Goal: Transaction & Acquisition: Purchase product/service

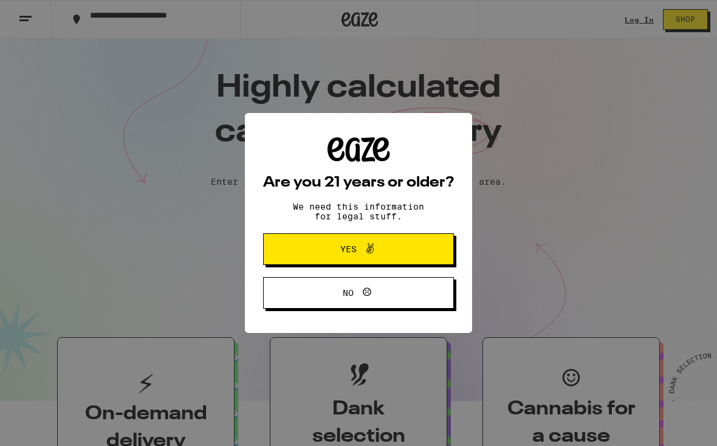
click at [417, 264] on button "Yes" at bounding box center [358, 249] width 191 height 32
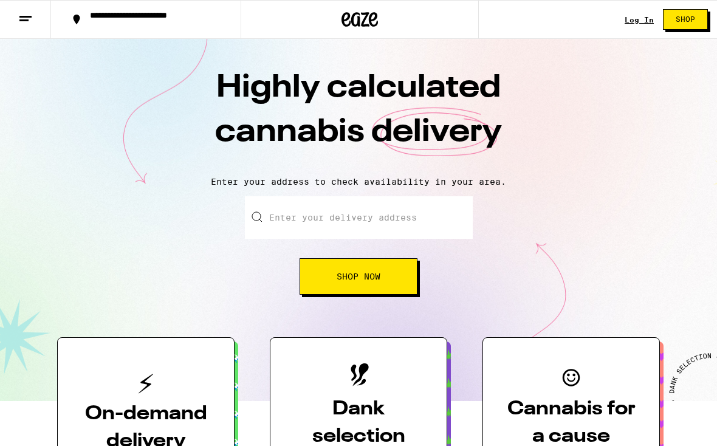
click at [426, 214] on input "Enter your delivery address" at bounding box center [359, 217] width 228 height 43
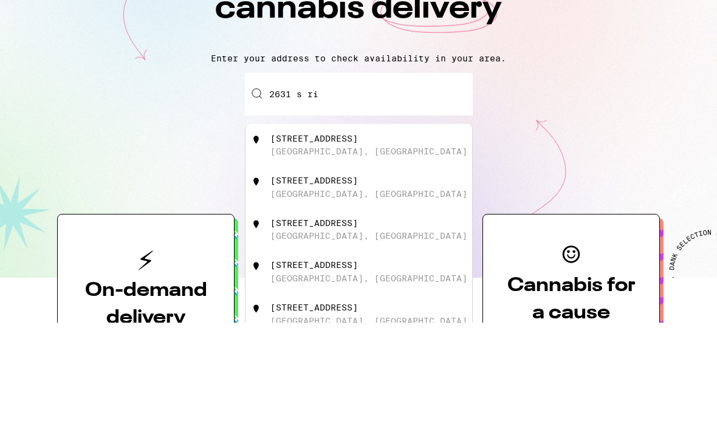
click at [422, 247] on div "[STREET_ADDRESS]" at bounding box center [358, 268] width 227 height 43
type input "[STREET_ADDRESS]"
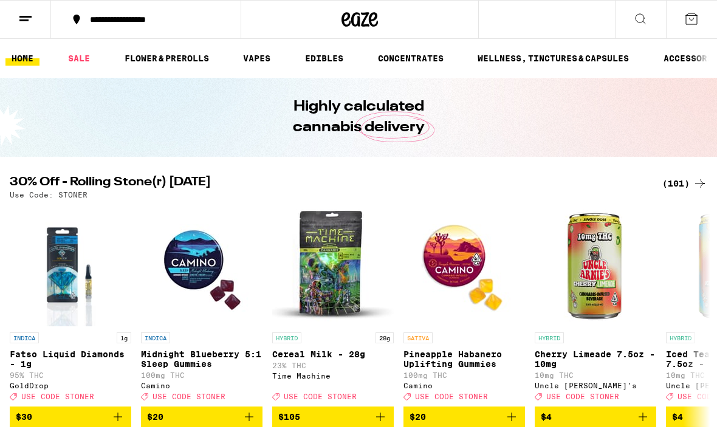
click at [142, 58] on link "FLOWER & PREROLLS" at bounding box center [166, 58] width 97 height 15
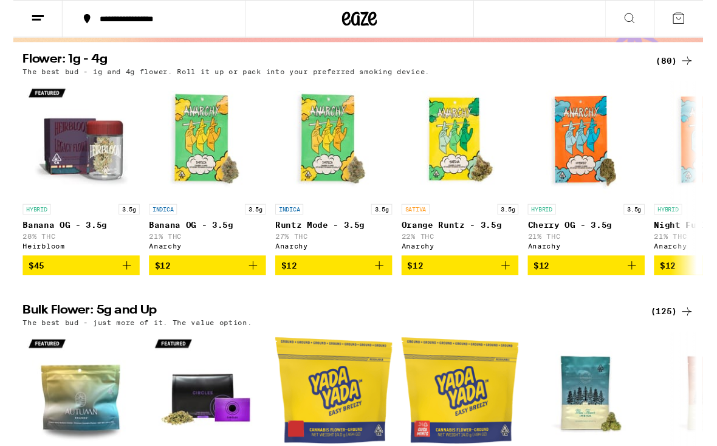
scroll to position [112, 0]
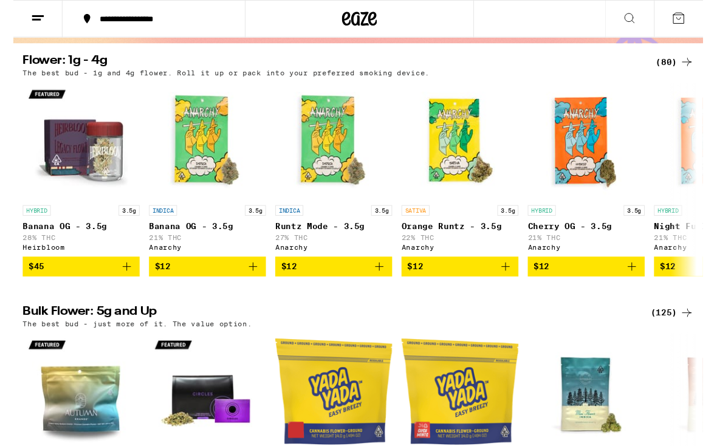
click at [696, 66] on icon at bounding box center [700, 64] width 15 height 15
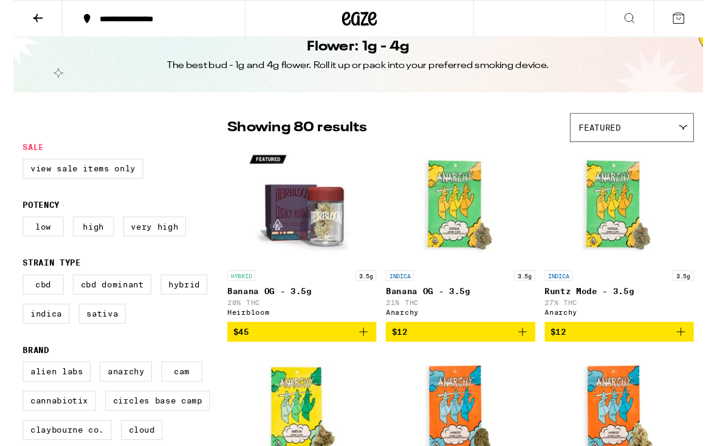
scroll to position [22, 0]
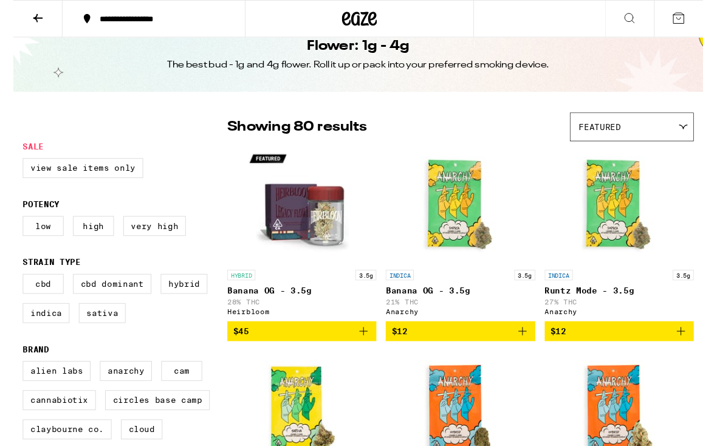
click at [664, 129] on div "Featured" at bounding box center [643, 132] width 128 height 29
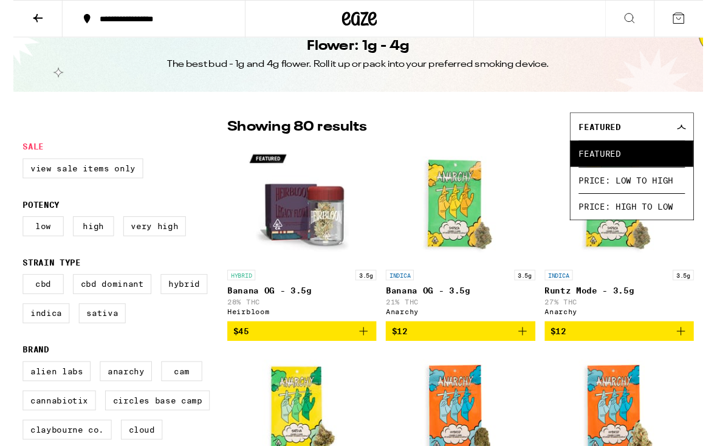
click at [687, 125] on div "Featured" at bounding box center [643, 132] width 128 height 29
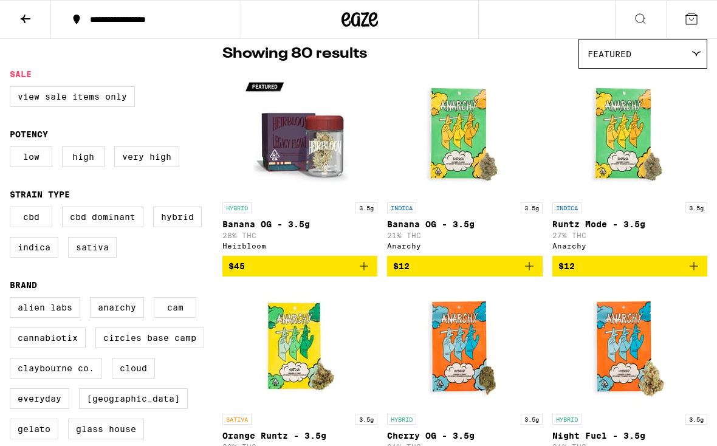
scroll to position [94, 0]
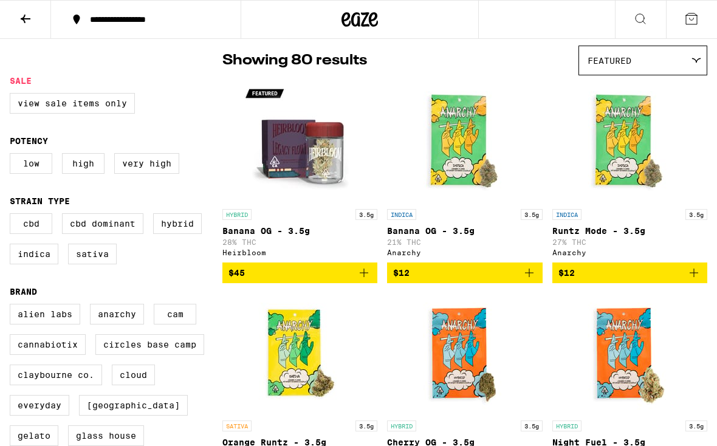
click at [136, 174] on label "Very High" at bounding box center [146, 163] width 65 height 21
click at [13, 156] on input "Very High" at bounding box center [12, 155] width 1 height 1
checkbox input "true"
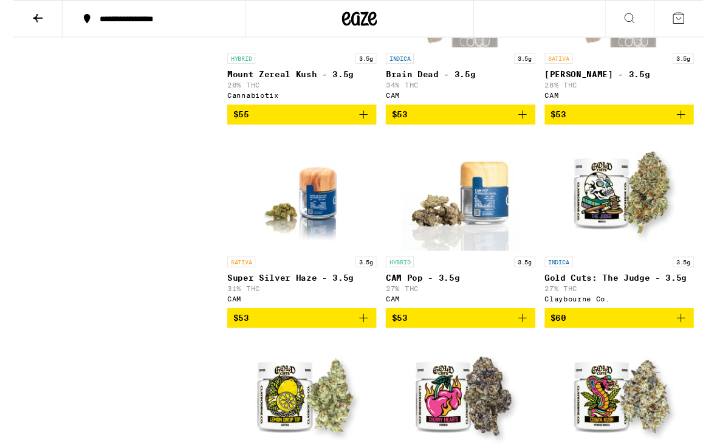
scroll to position [3899, 0]
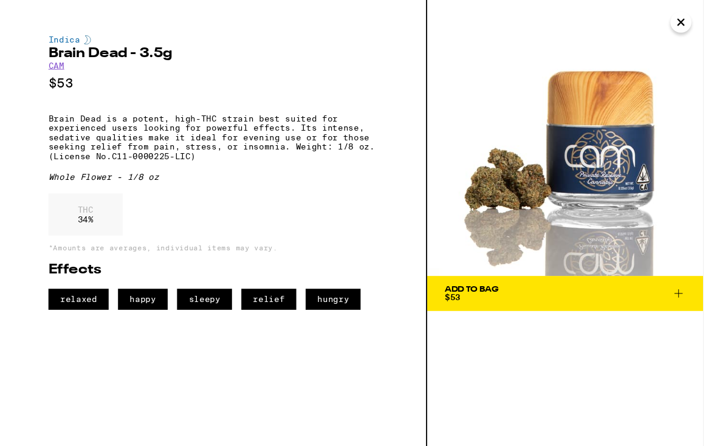
click at [688, 29] on icon "Close" at bounding box center [694, 23] width 15 height 18
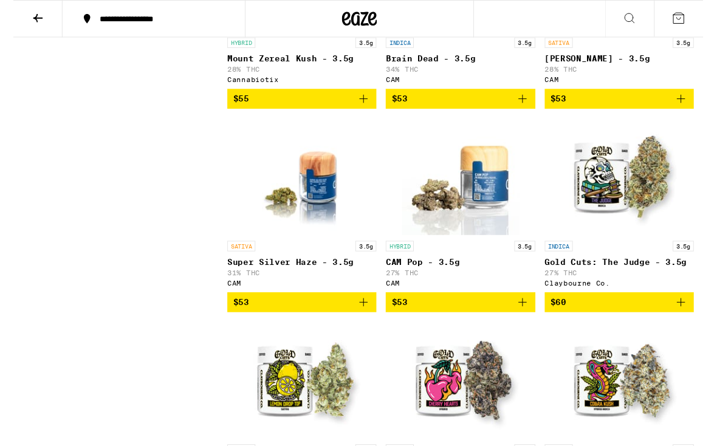
click at [478, 244] on img "Open page for CAM Pop - 3.5g from CAM" at bounding box center [465, 184] width 122 height 122
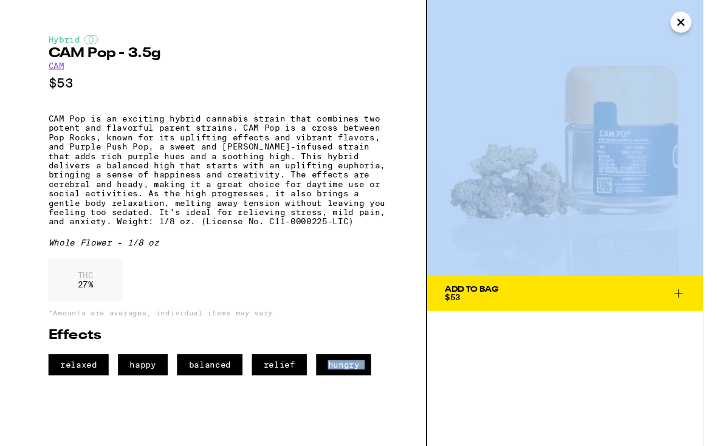
click at [647, 365] on div "Add To Bag $53" at bounding box center [573, 232] width 287 height 464
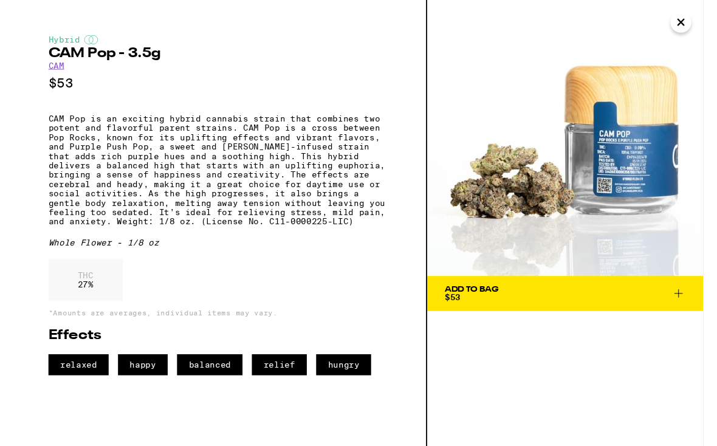
click at [694, 30] on icon "Close" at bounding box center [694, 23] width 15 height 18
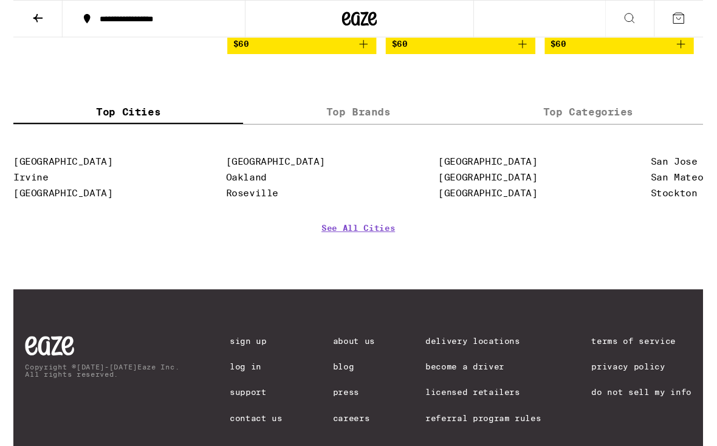
scroll to position [4398, 0]
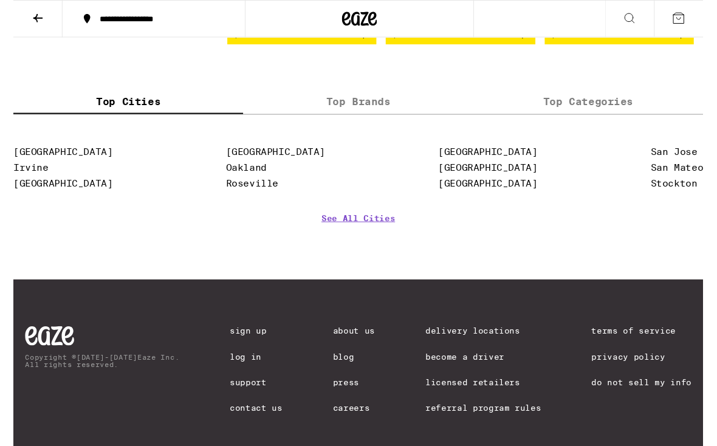
click at [378, 118] on label "Top Brands" at bounding box center [358, 105] width 239 height 26
click at [0, 0] on input "Top Brands" at bounding box center [0, 0] width 0 height 0
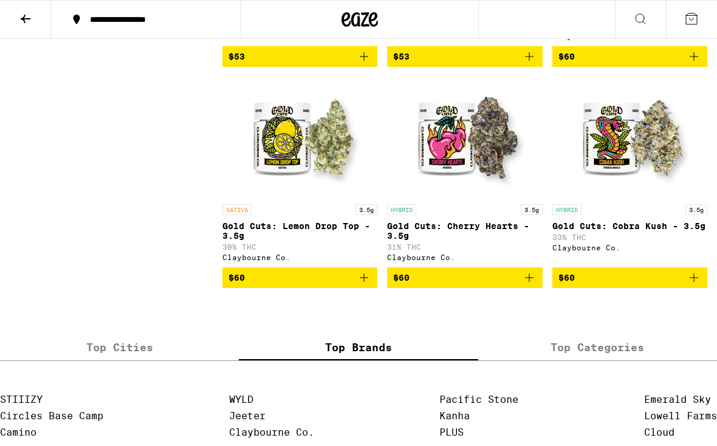
scroll to position [4145, 0]
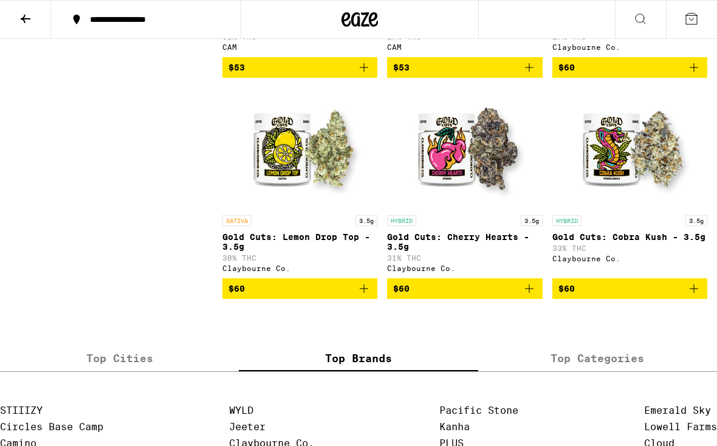
click at [301, 209] on img "Open page for Gold Cuts: Lemon Drop Top - 3.5g from Claybourne Co." at bounding box center [300, 148] width 122 height 122
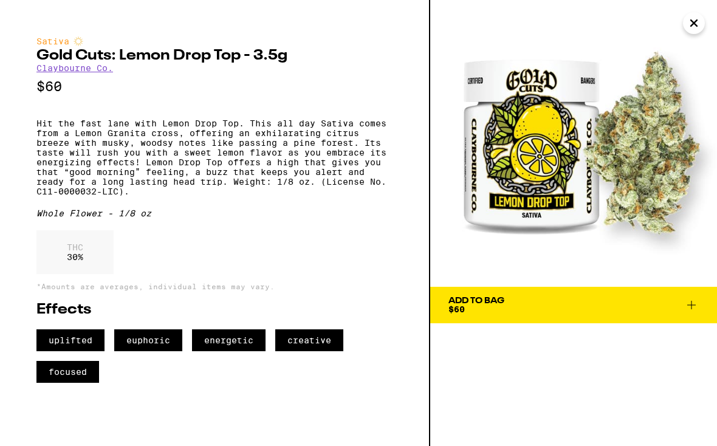
click at [680, 41] on img at bounding box center [573, 143] width 287 height 287
click at [682, 39] on img at bounding box center [573, 143] width 287 height 287
click at [694, 24] on icon "Close" at bounding box center [694, 23] width 15 height 18
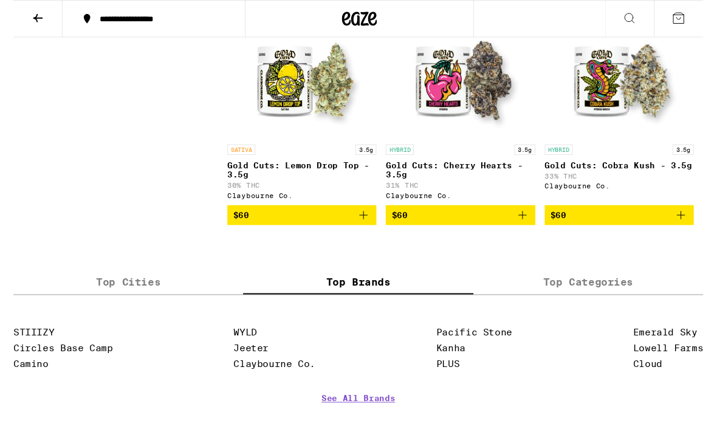
scroll to position [4215, 0]
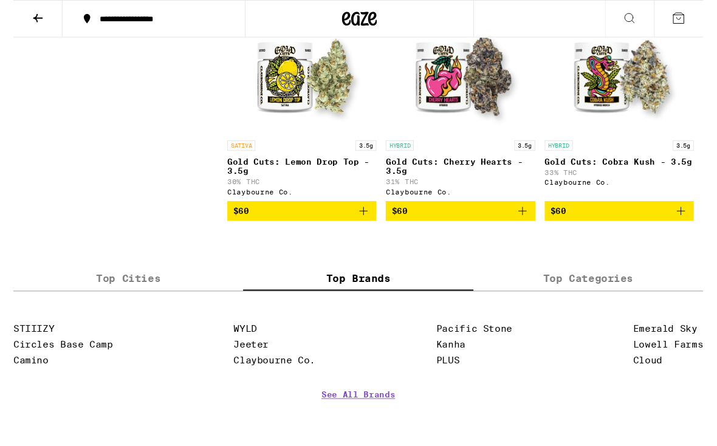
click at [487, 140] on img "Open page for Gold Cuts: Cherry Hearts - 3.5g from Claybourne Co." at bounding box center [465, 79] width 122 height 122
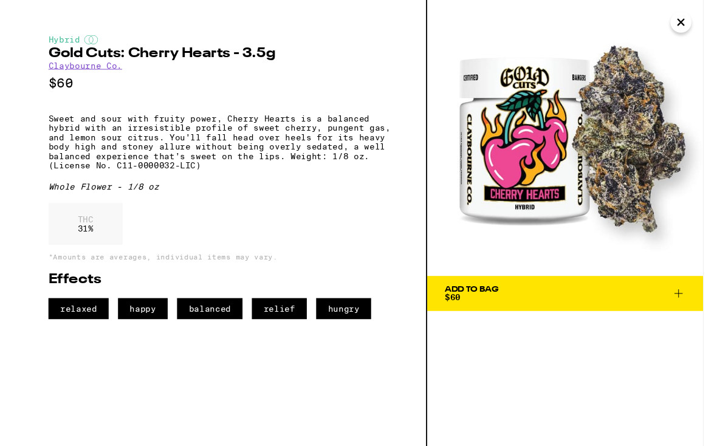
click at [700, 12] on img at bounding box center [573, 143] width 287 height 287
click at [691, 18] on icon "Close" at bounding box center [694, 23] width 15 height 18
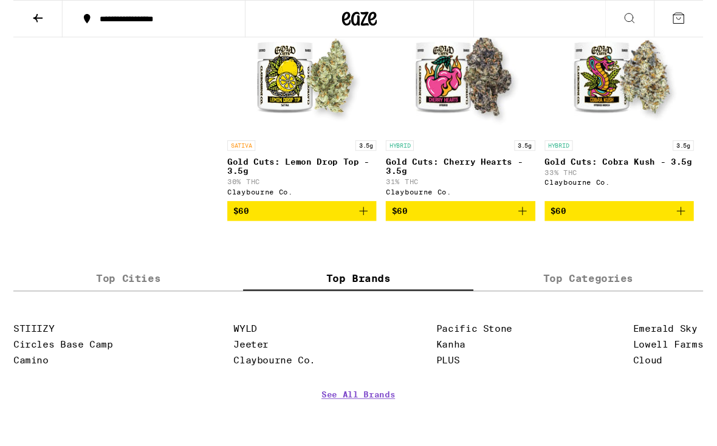
click at [662, 140] on img "Open page for Gold Cuts: Cobra Kush - 3.5g from Claybourne Co." at bounding box center [630, 79] width 122 height 122
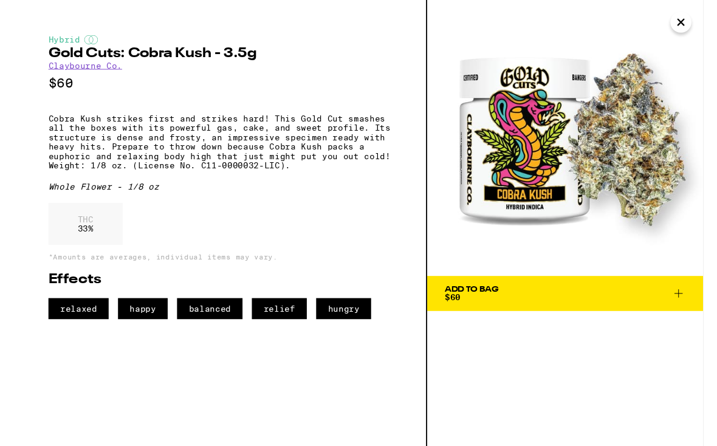
click at [695, 4] on img at bounding box center [573, 143] width 287 height 287
click at [694, 22] on icon "Close" at bounding box center [694, 23] width 15 height 18
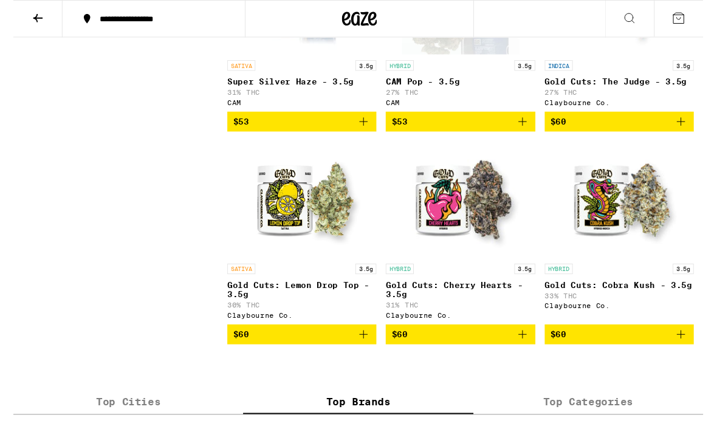
scroll to position [4108, 0]
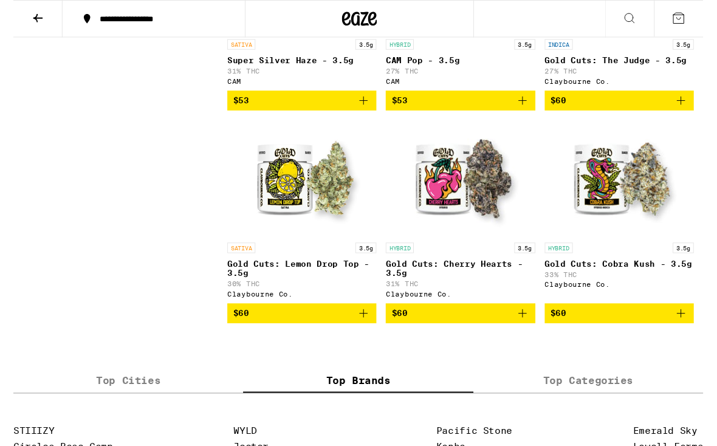
click at [657, 246] on img "Open page for Gold Cuts: Cobra Kush - 3.5g from Claybourne Co." at bounding box center [630, 186] width 122 height 122
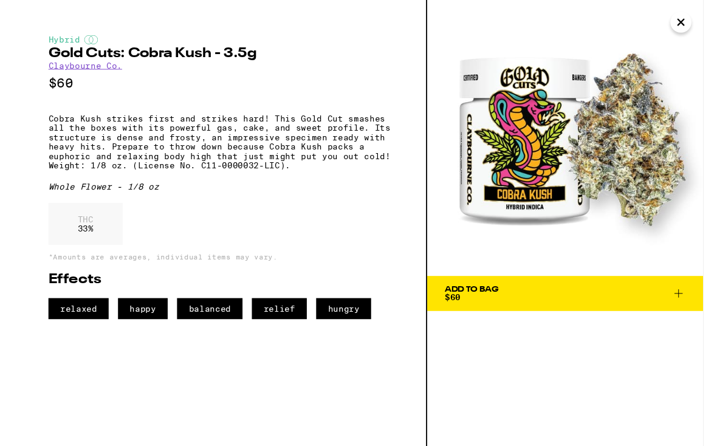
click at [685, 32] on img at bounding box center [573, 143] width 287 height 287
click at [687, 15] on icon "Close" at bounding box center [694, 23] width 15 height 18
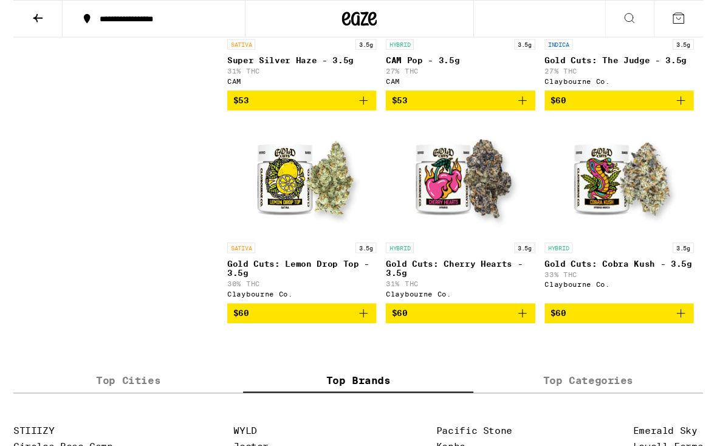
click at [489, 246] on img "Open page for Gold Cuts: Cherry Hearts - 3.5g from Claybourne Co." at bounding box center [465, 186] width 122 height 122
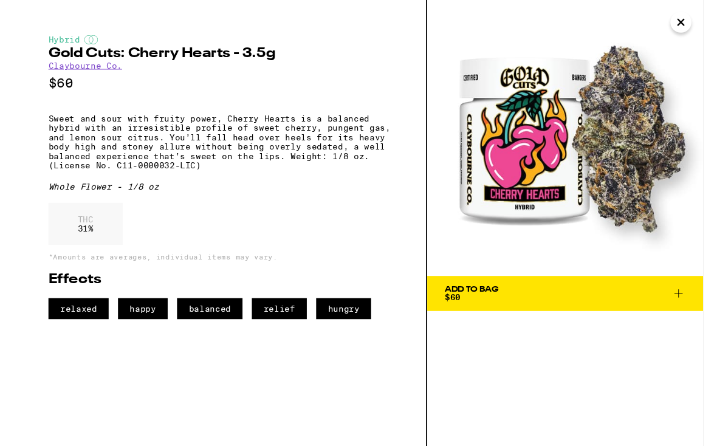
click at [698, 22] on icon "Close" at bounding box center [694, 23] width 15 height 18
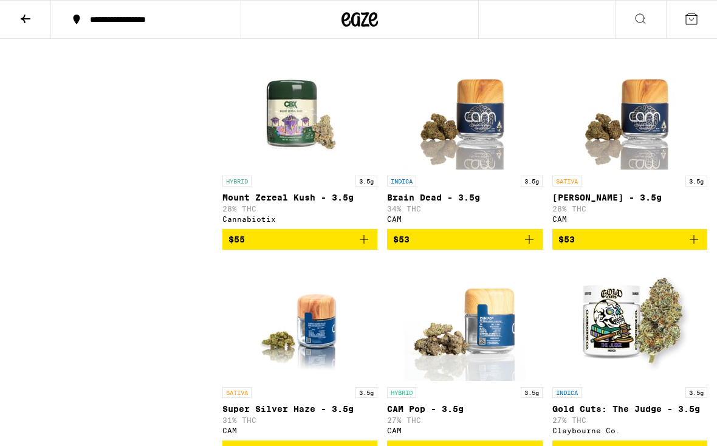
scroll to position [3749, 0]
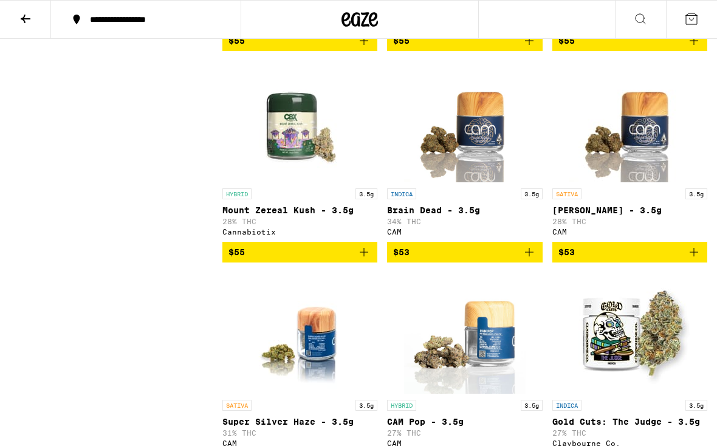
click at [466, 182] on img "Open page for Brain Dead - 3.5g from CAM" at bounding box center [465, 122] width 122 height 122
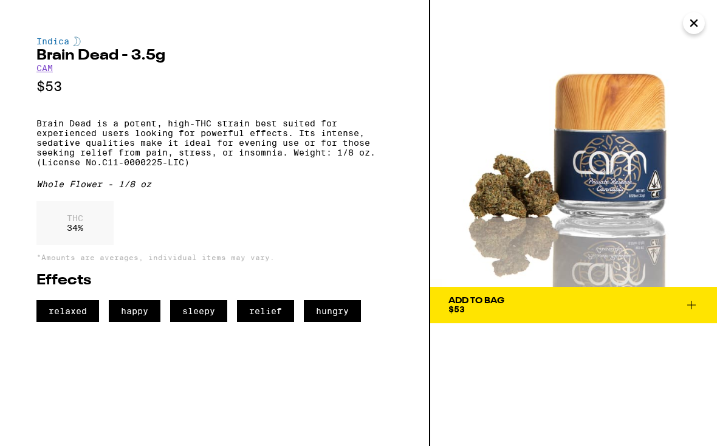
click at [688, 18] on icon "Close" at bounding box center [694, 23] width 15 height 18
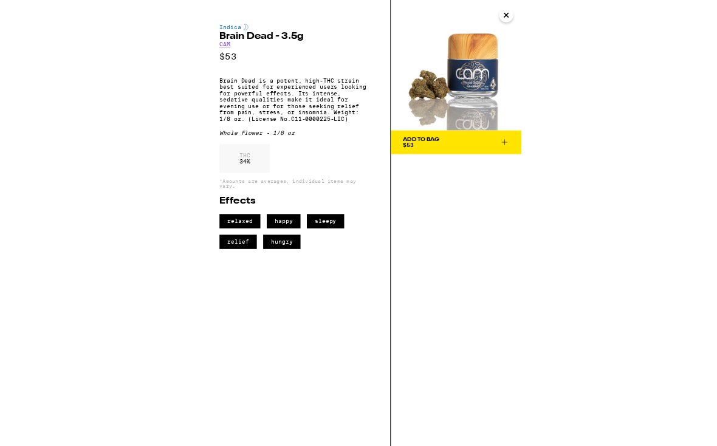
scroll to position [3890, 0]
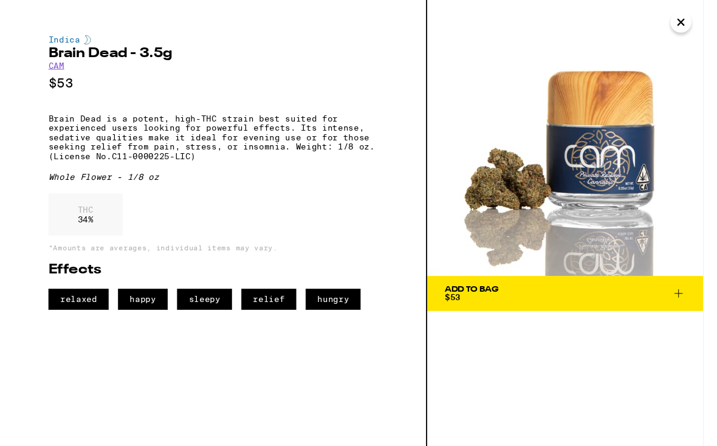
click at [711, 21] on img at bounding box center [573, 143] width 287 height 287
click at [698, 19] on icon "Close" at bounding box center [694, 23] width 15 height 18
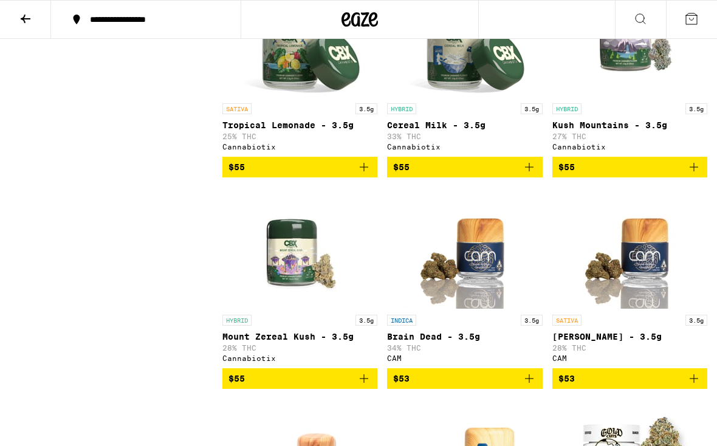
scroll to position [3595, 0]
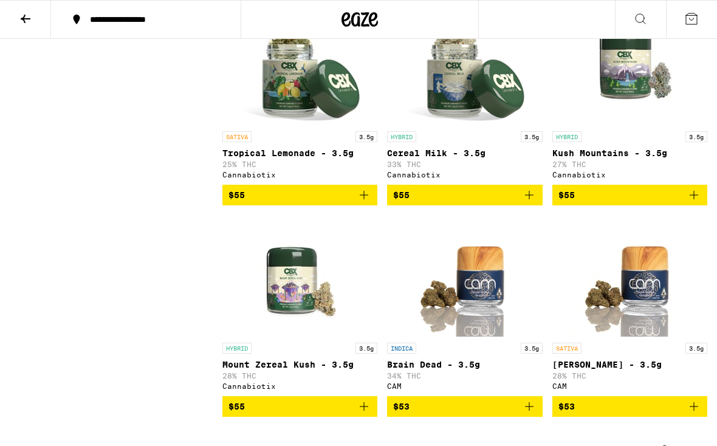
click at [631, 125] on img "Open page for Kush Mountains - 3.5g from Cannabiotix" at bounding box center [630, 65] width 122 height 122
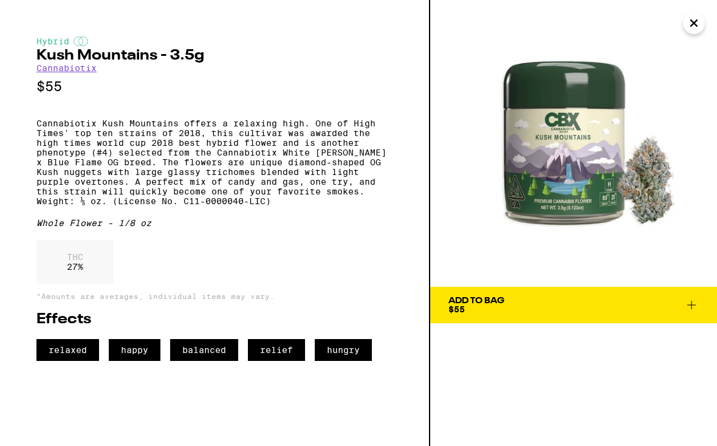
click at [682, 19] on img at bounding box center [573, 143] width 287 height 287
click at [696, 32] on button "Close" at bounding box center [694, 23] width 22 height 22
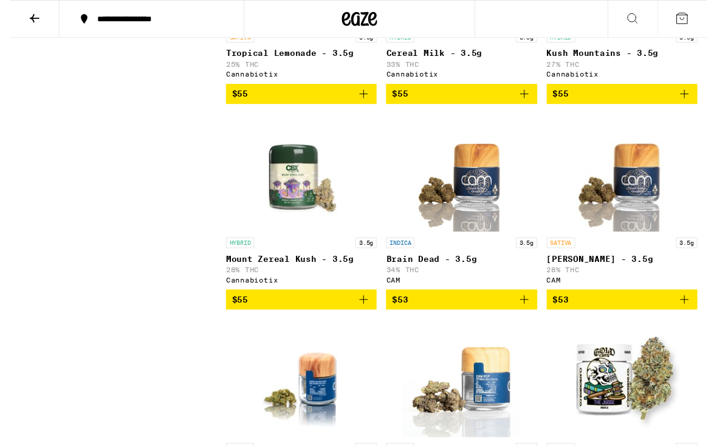
scroll to position [3688, 0]
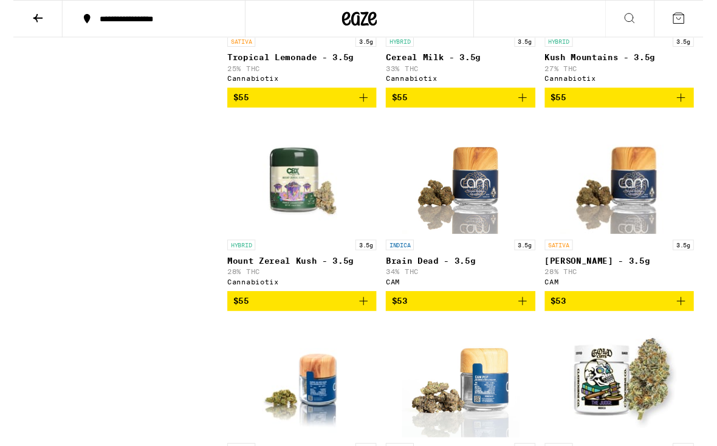
click at [471, 320] on span "$53" at bounding box center [464, 313] width 143 height 15
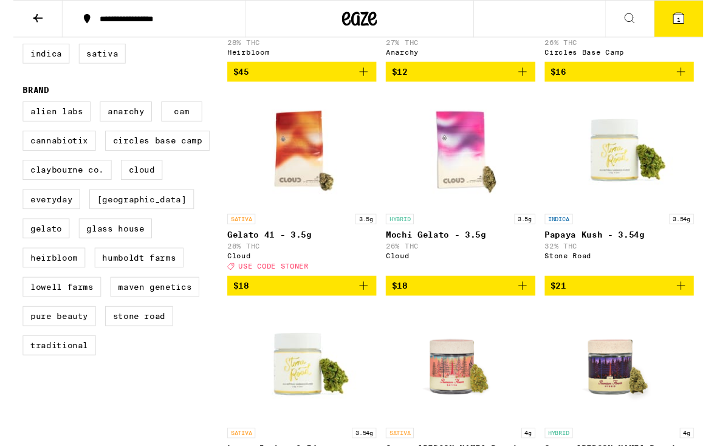
scroll to position [293, 0]
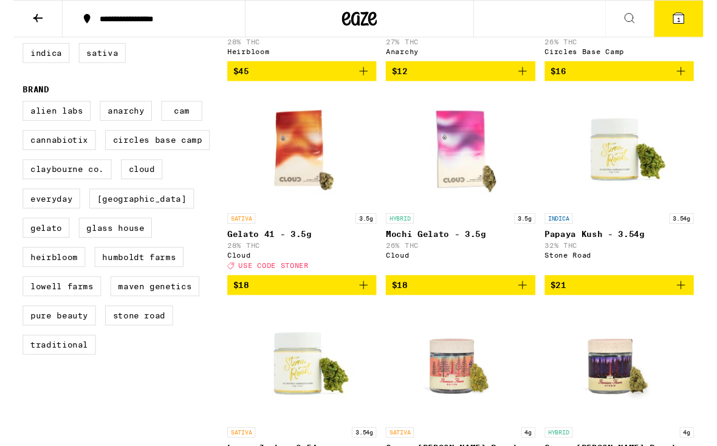
click at [153, 278] on label "Humboldt Farms" at bounding box center [130, 267] width 92 height 21
click at [13, 108] on input "Humboldt Farms" at bounding box center [12, 107] width 1 height 1
checkbox input "true"
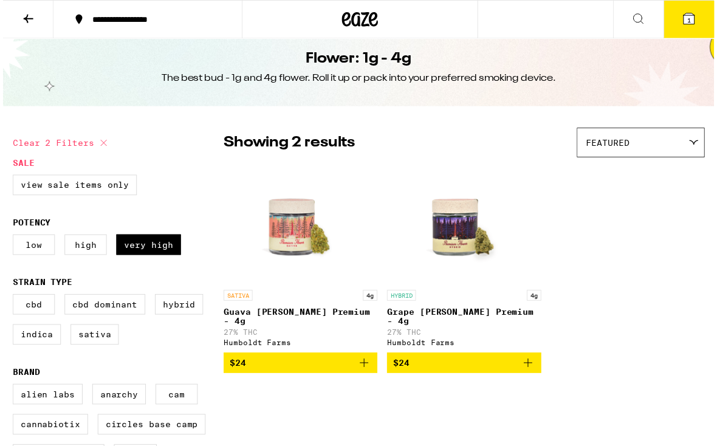
scroll to position [14, 0]
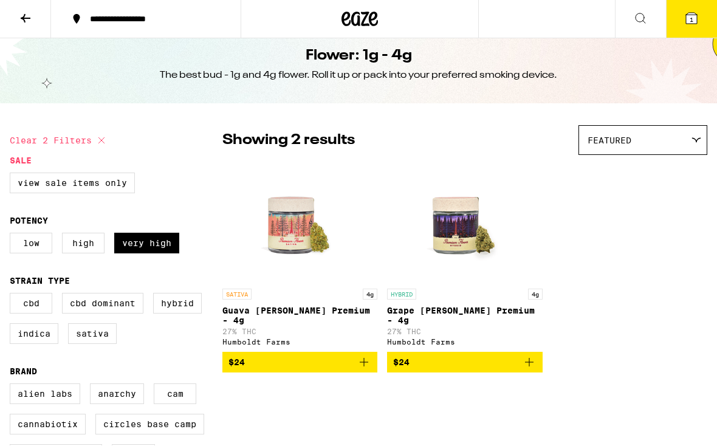
click at [470, 246] on img "Open page for Grape Runtz Premium - 4g from Humboldt Farms" at bounding box center [465, 223] width 122 height 122
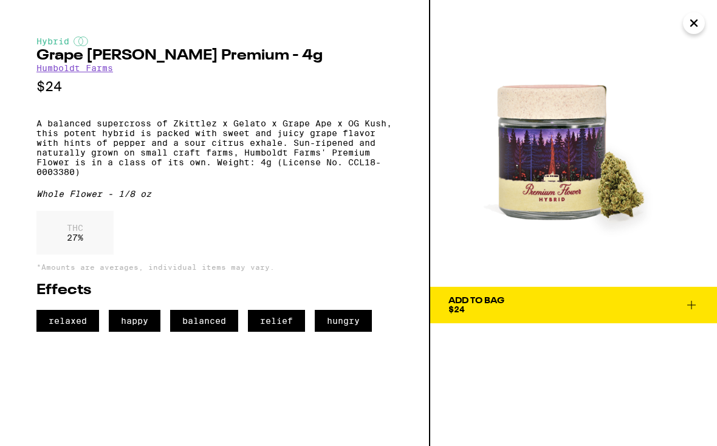
click at [693, 22] on icon "Close" at bounding box center [694, 23] width 6 height 6
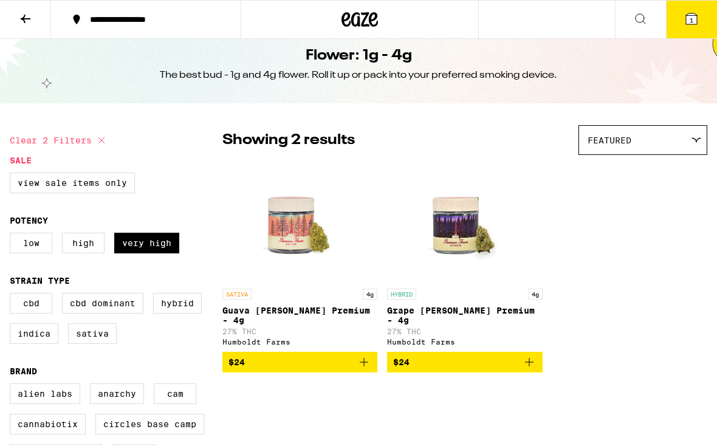
click at [322, 238] on img "Open page for Guava Mintz Premium - 4g from Humboldt Farms" at bounding box center [300, 222] width 122 height 122
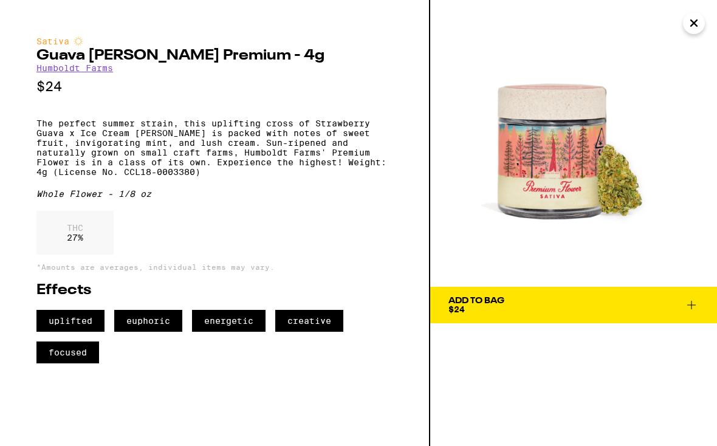
click at [691, 27] on icon "Close" at bounding box center [694, 23] width 15 height 18
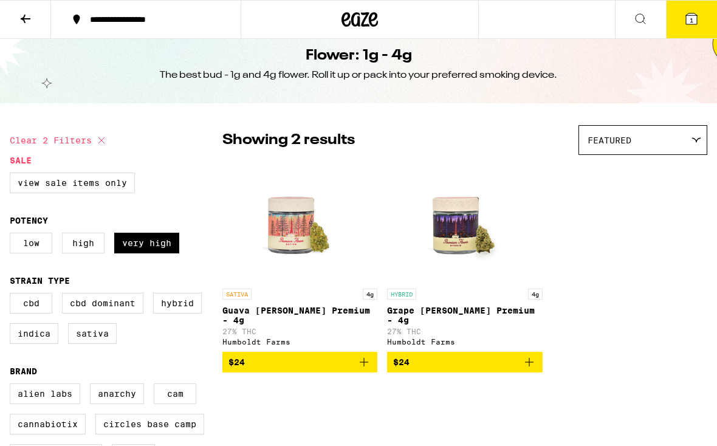
click at [29, 20] on icon at bounding box center [25, 19] width 15 height 15
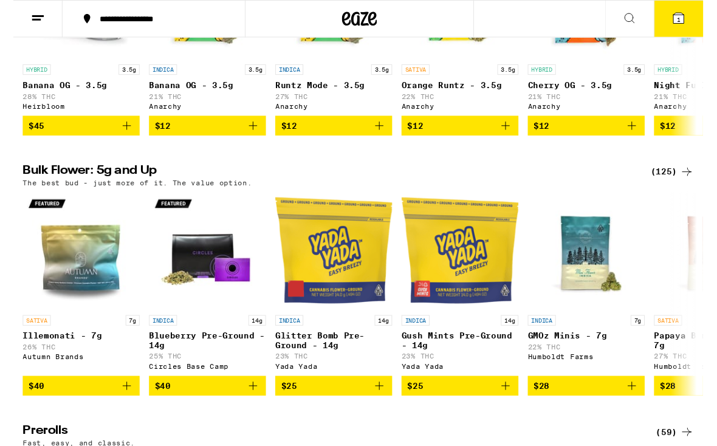
scroll to position [269, 0]
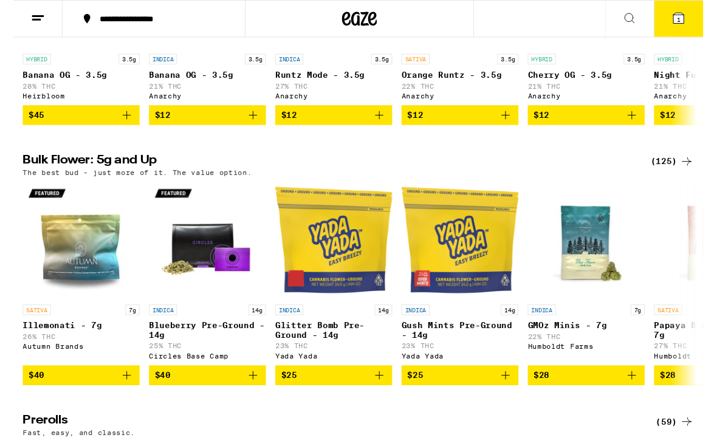
click at [695, 171] on icon at bounding box center [700, 167] width 15 height 15
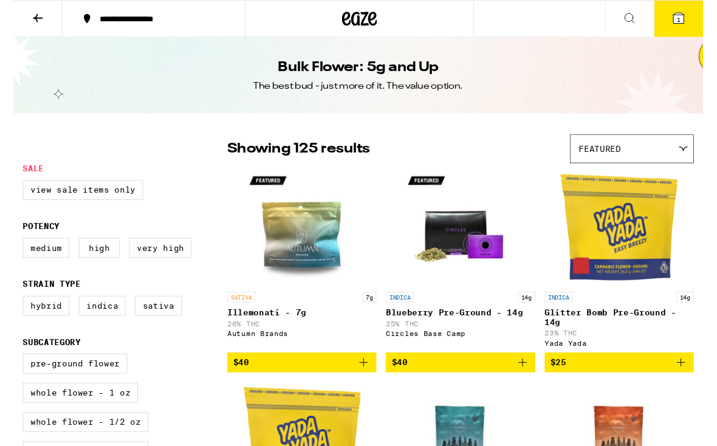
click at [156, 268] on label "Very High" at bounding box center [152, 257] width 65 height 21
click at [13, 250] on input "Very High" at bounding box center [12, 249] width 1 height 1
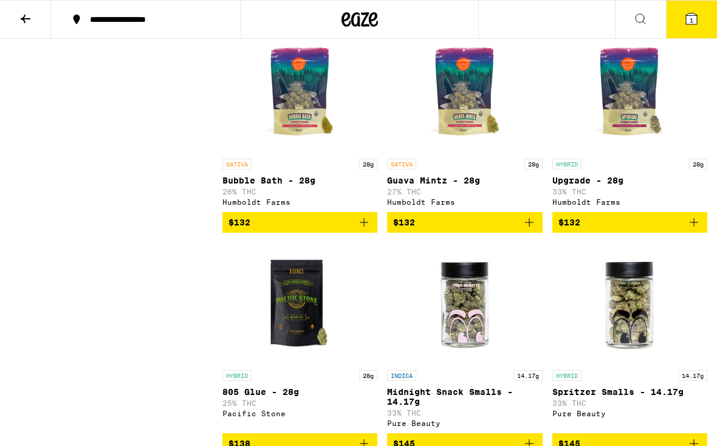
scroll to position [3619, 0]
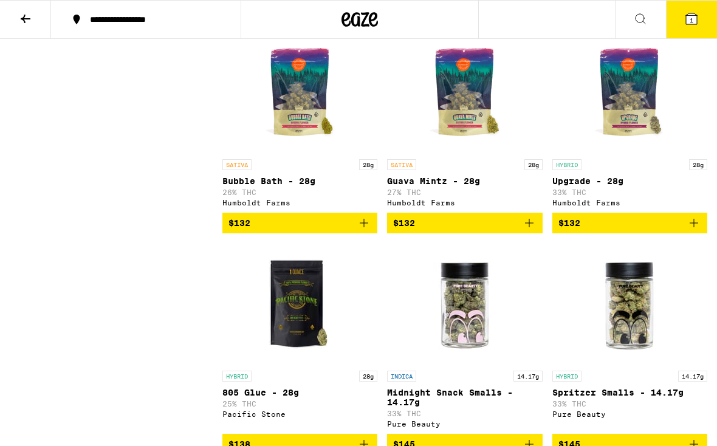
click at [638, 153] on img "Open page for Upgrade - 28g from Humboldt Farms" at bounding box center [630, 93] width 122 height 122
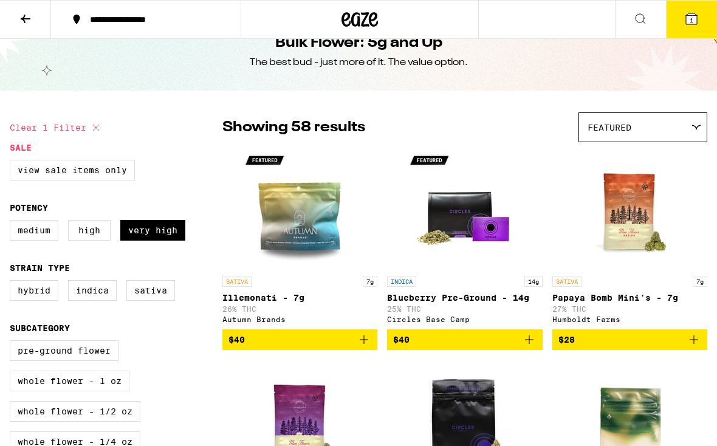
scroll to position [26, 0]
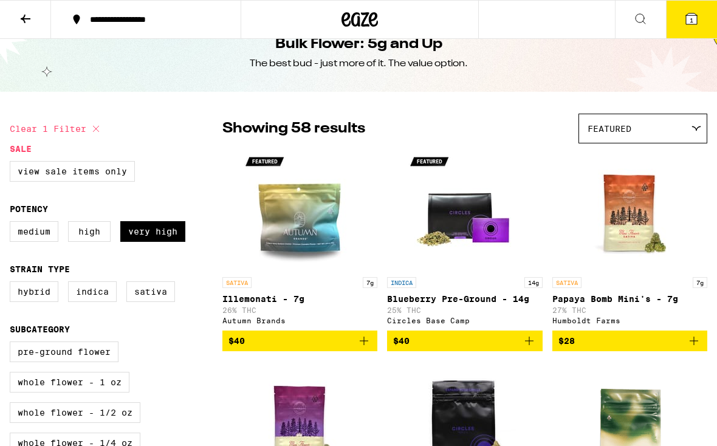
click at [100, 129] on icon at bounding box center [96, 129] width 15 height 15
checkbox input "false"
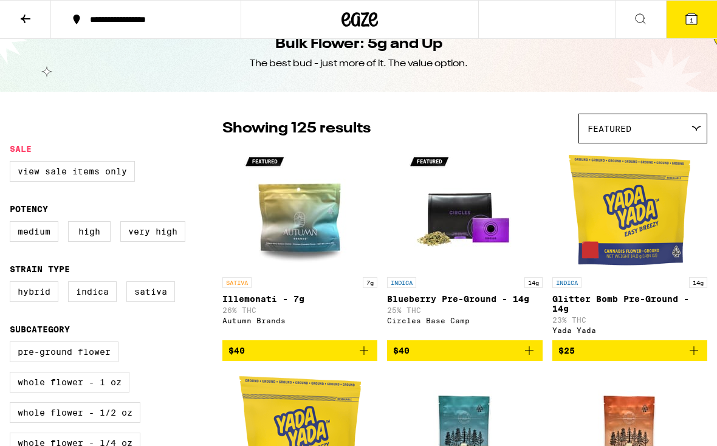
click at [18, 21] on icon at bounding box center [25, 19] width 15 height 15
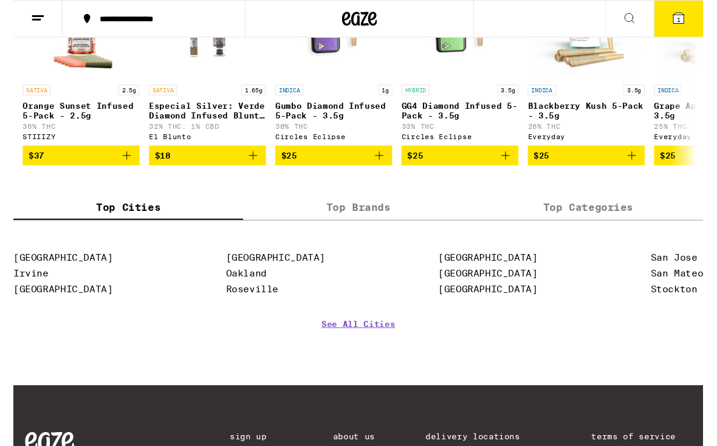
scroll to position [1041, 0]
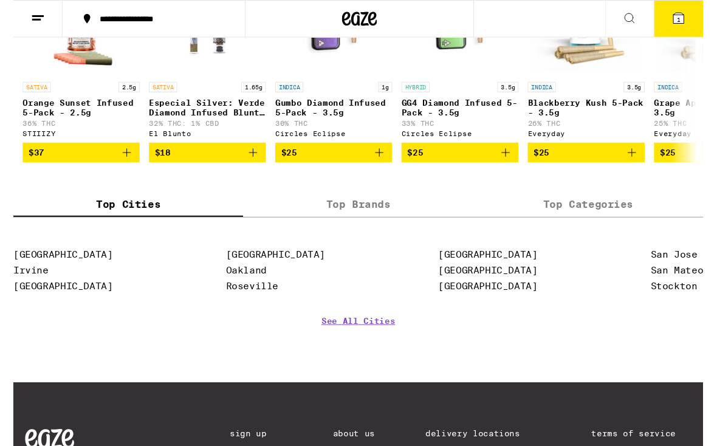
click at [459, 225] on label "Top Brands" at bounding box center [358, 212] width 239 height 26
click at [0, 0] on input "Top Brands" at bounding box center [0, 0] width 0 height 0
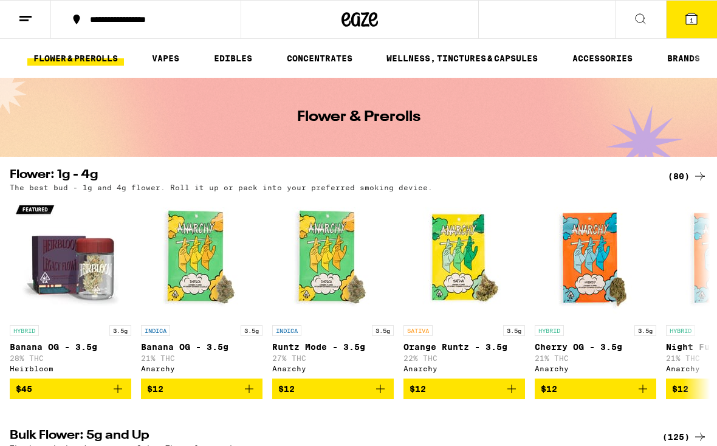
scroll to position [0, 94]
click at [609, 57] on link "ACCESSORIES" at bounding box center [602, 58] width 72 height 15
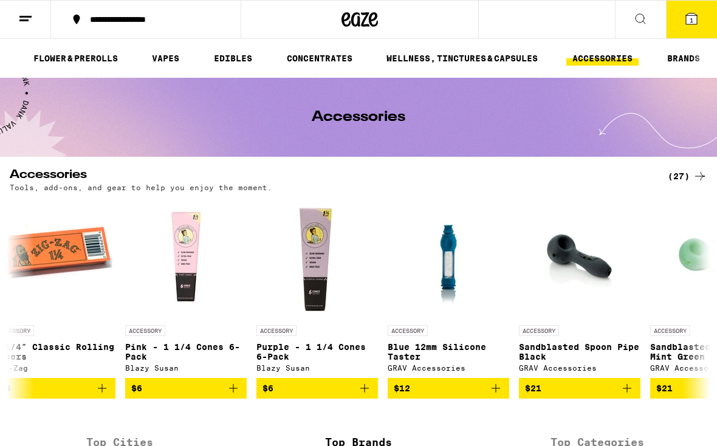
click at [327, 60] on link "CONCENTRATES" at bounding box center [320, 58] width 78 height 15
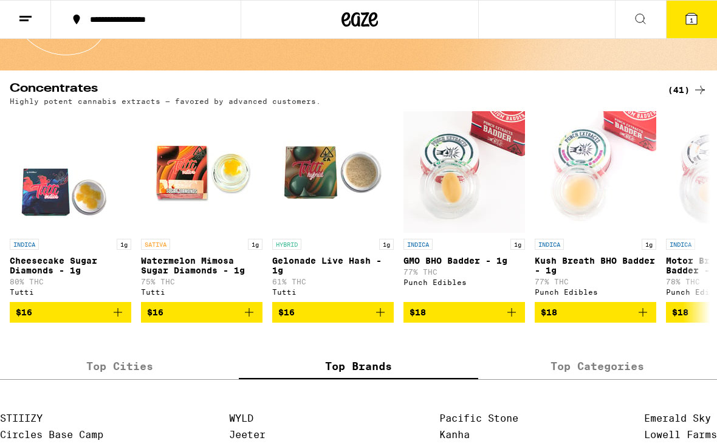
scroll to position [79, 0]
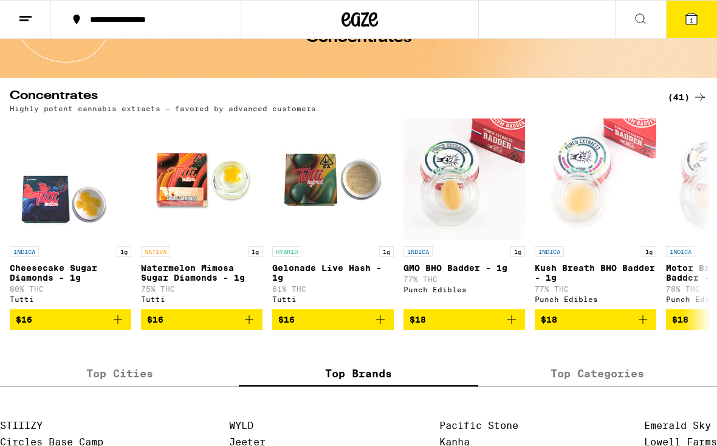
click at [702, 98] on icon at bounding box center [700, 97] width 10 height 9
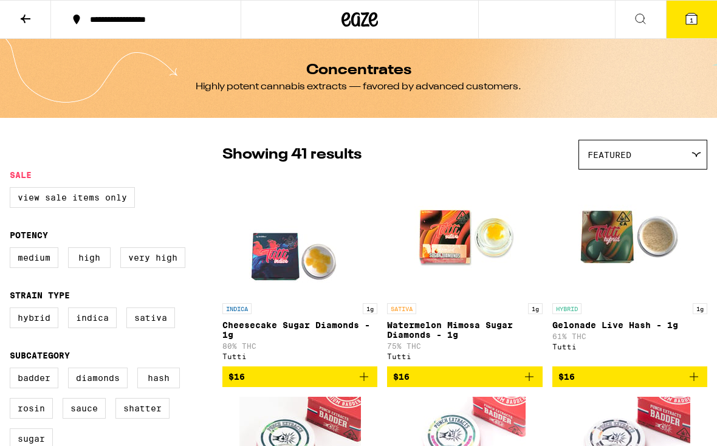
click at [176, 268] on label "Very High" at bounding box center [152, 257] width 65 height 21
click at [13, 250] on input "Very High" at bounding box center [12, 249] width 1 height 1
checkbox input "true"
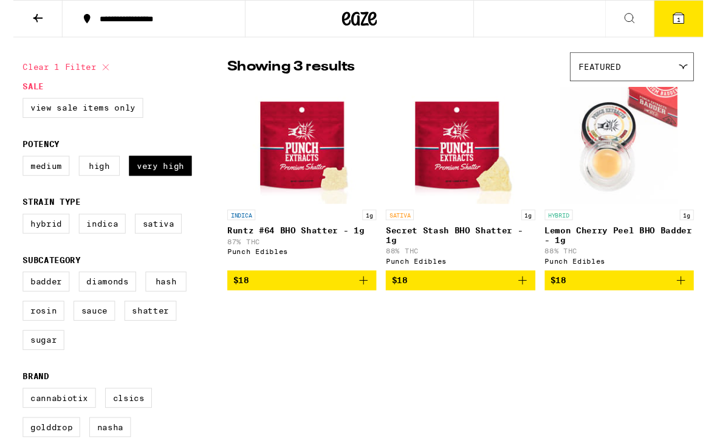
scroll to position [83, 0]
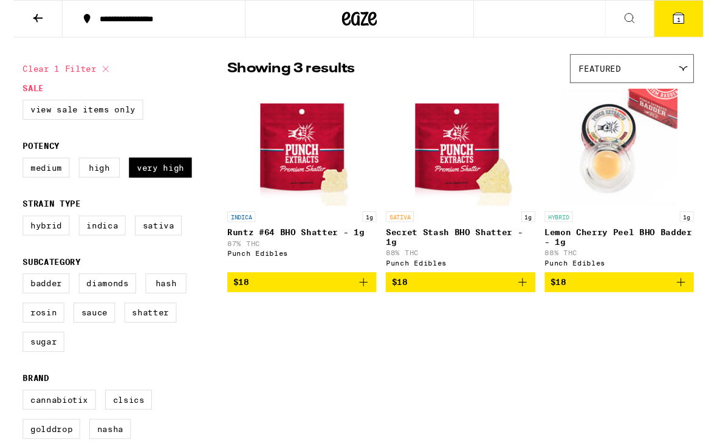
click at [38, 335] on label "Rosin" at bounding box center [31, 325] width 43 height 21
click at [13, 287] on input "Rosin" at bounding box center [12, 286] width 1 height 1
checkbox input "true"
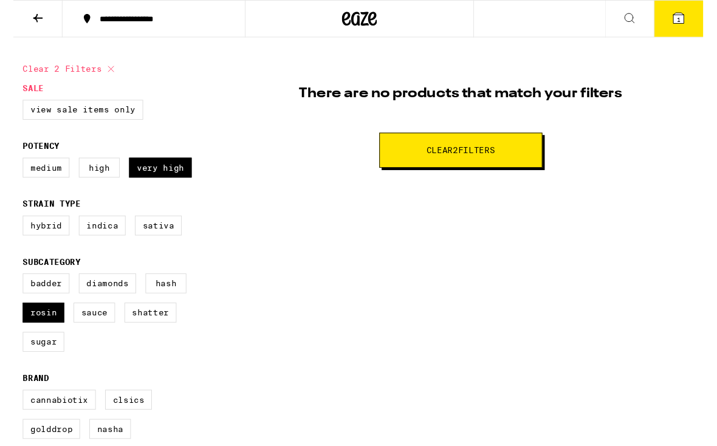
click at [171, 177] on label "Very High" at bounding box center [152, 174] width 65 height 21
click at [13, 166] on input "Very High" at bounding box center [12, 166] width 1 height 1
checkbox input "false"
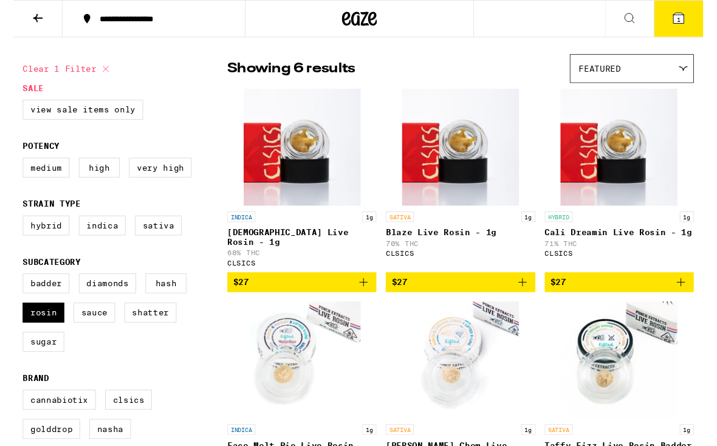
click at [160, 305] on label "Hash" at bounding box center [158, 294] width 43 height 21
click at [13, 287] on input "Hash" at bounding box center [12, 286] width 1 height 1
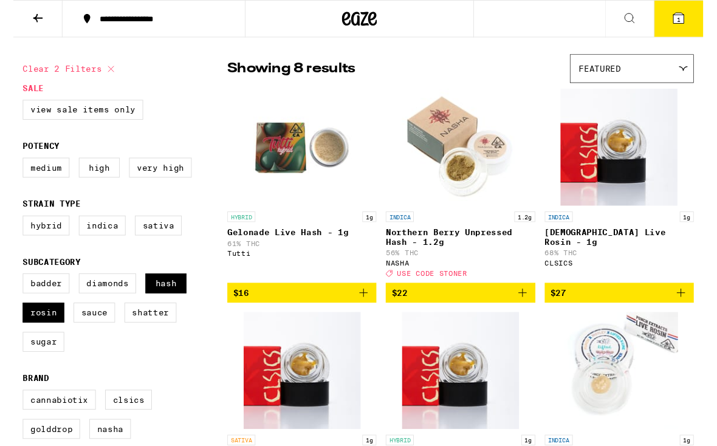
click at [163, 303] on label "Hash" at bounding box center [158, 294] width 43 height 21
click at [13, 287] on input "Hash" at bounding box center [12, 286] width 1 height 1
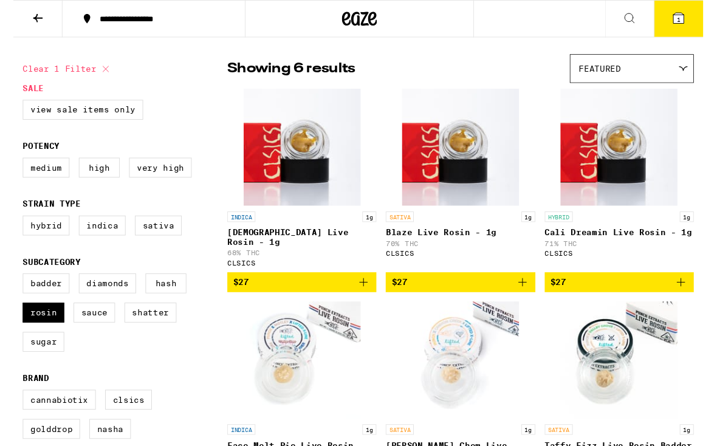
click at [170, 298] on label "Hash" at bounding box center [158, 294] width 43 height 21
click at [13, 287] on input "Hash" at bounding box center [12, 286] width 1 height 1
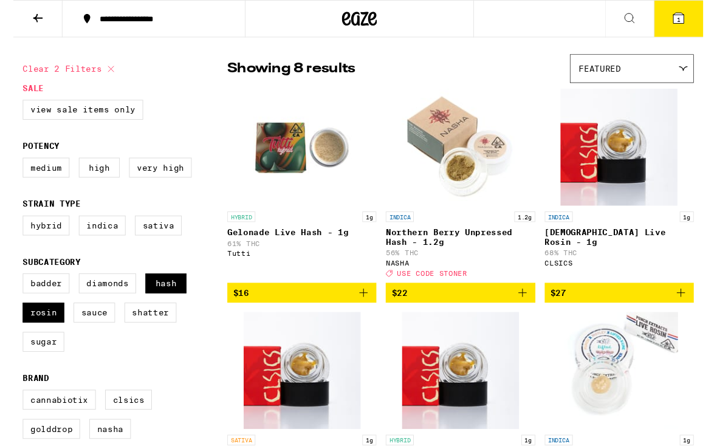
click at [167, 302] on label "Hash" at bounding box center [158, 294] width 43 height 21
click at [13, 287] on input "Hash" at bounding box center [12, 286] width 1 height 1
checkbox input "false"
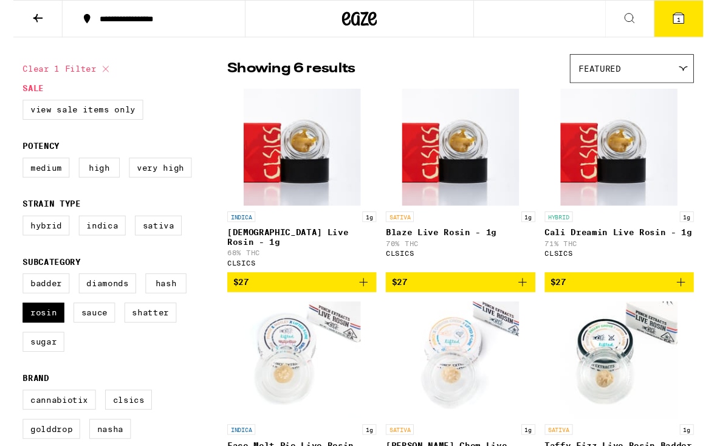
click at [138, 185] on label "Very High" at bounding box center [152, 174] width 65 height 21
click at [13, 166] on input "Very High" at bounding box center [12, 166] width 1 height 1
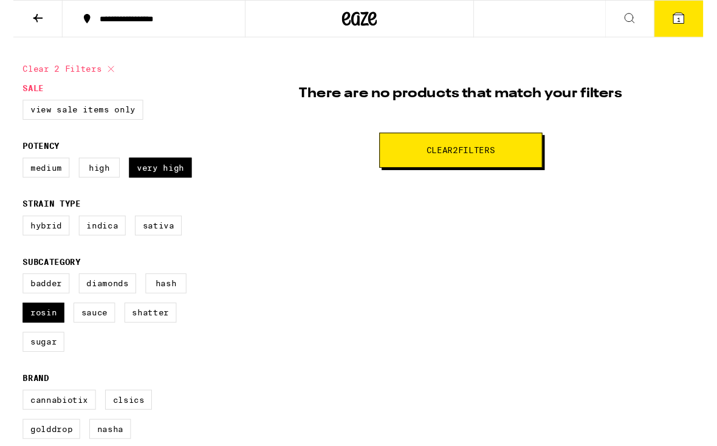
click at [164, 185] on label "Very High" at bounding box center [152, 174] width 65 height 21
click at [13, 166] on input "Very High" at bounding box center [12, 166] width 1 height 1
checkbox input "false"
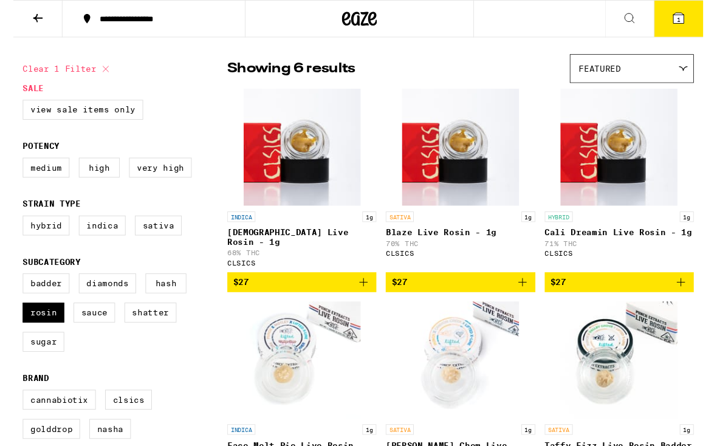
click at [95, 179] on label "High" at bounding box center [89, 174] width 43 height 21
click at [13, 166] on input "High" at bounding box center [12, 166] width 1 height 1
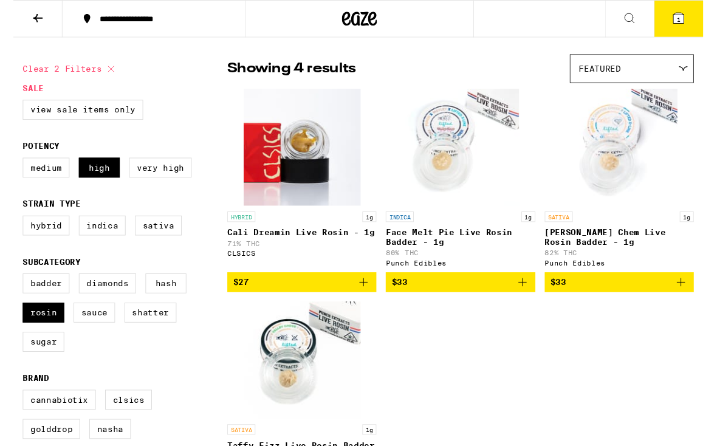
click at [100, 171] on label "High" at bounding box center [89, 174] width 43 height 21
click at [13, 166] on input "High" at bounding box center [12, 166] width 1 height 1
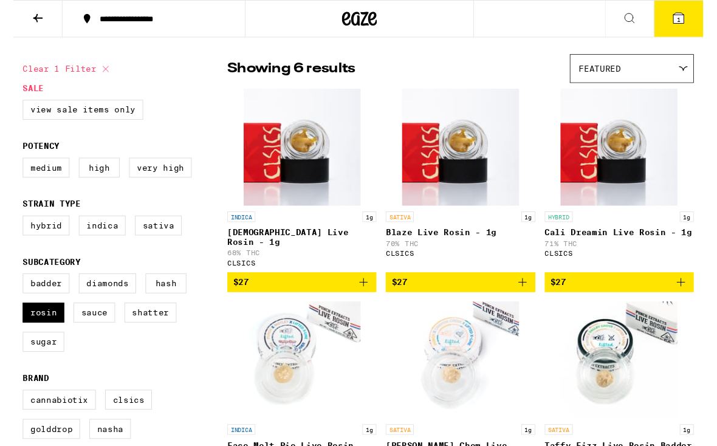
click at [87, 174] on label "High" at bounding box center [89, 174] width 43 height 21
click at [13, 166] on input "High" at bounding box center [12, 166] width 1 height 1
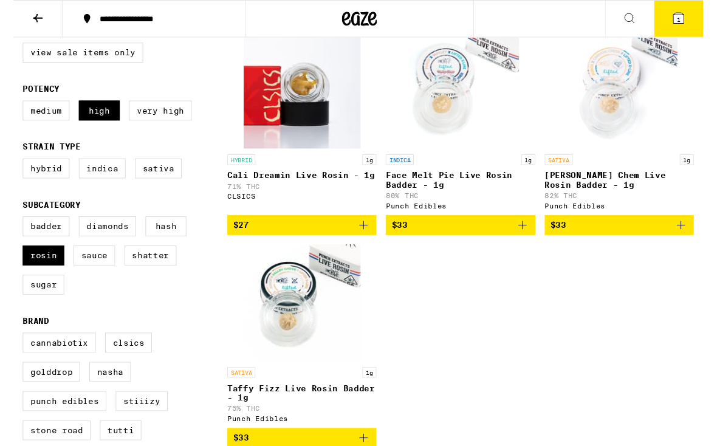
scroll to position [144, 0]
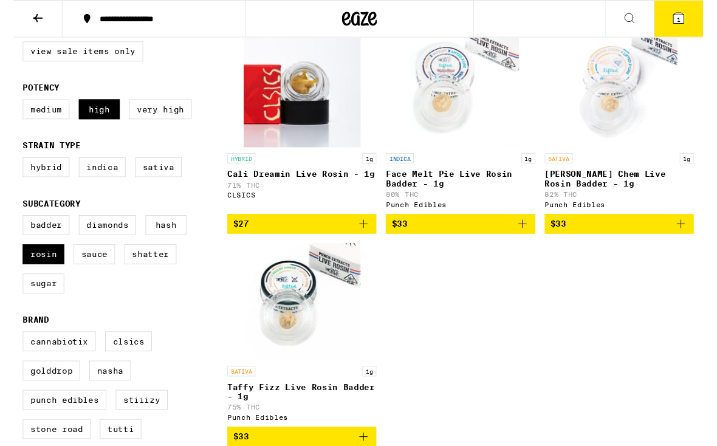
click at [97, 118] on label "High" at bounding box center [89, 113] width 43 height 21
click at [13, 106] on input "High" at bounding box center [12, 105] width 1 height 1
checkbox input "false"
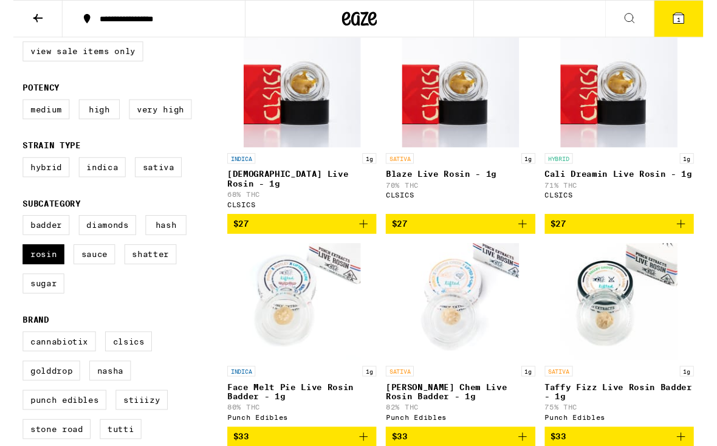
click at [165, 244] on label "Hash" at bounding box center [158, 234] width 43 height 21
click at [13, 226] on input "Hash" at bounding box center [12, 225] width 1 height 1
checkbox input "true"
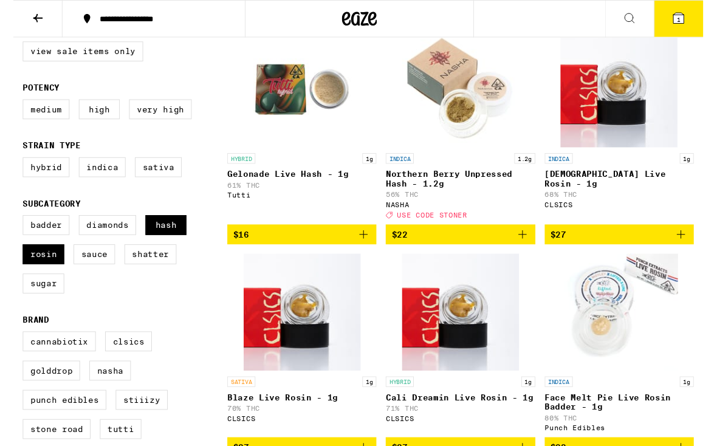
click at [27, 275] on label "Rosin" at bounding box center [31, 264] width 43 height 21
click at [13, 226] on input "Rosin" at bounding box center [12, 225] width 1 height 1
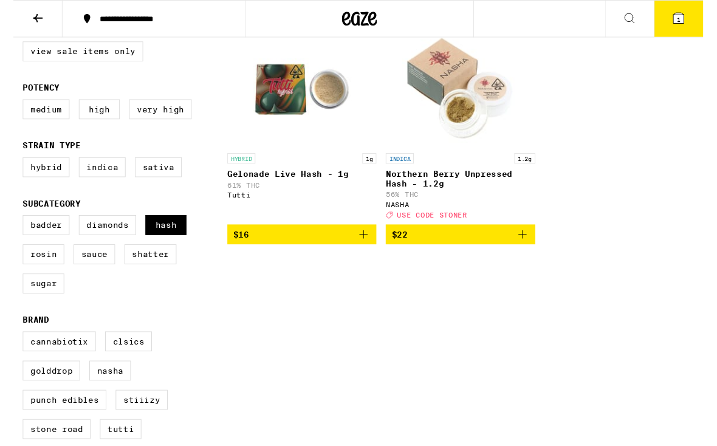
click at [44, 275] on label "Rosin" at bounding box center [31, 264] width 43 height 21
click at [13, 226] on input "Rosin" at bounding box center [12, 225] width 1 height 1
checkbox input "true"
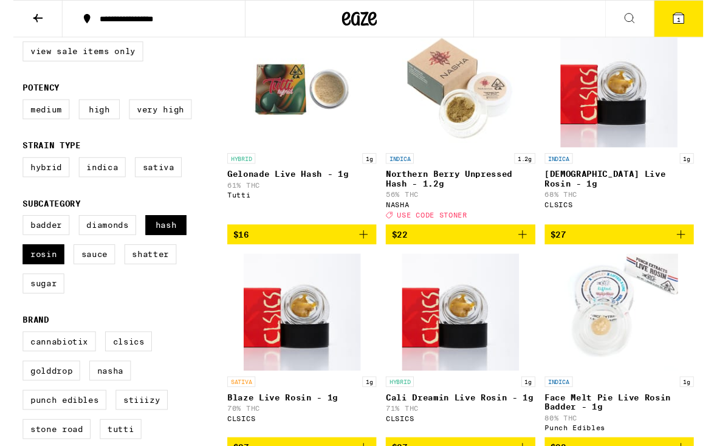
click at [168, 243] on label "Hash" at bounding box center [158, 234] width 43 height 21
click at [13, 226] on input "Hash" at bounding box center [12, 225] width 1 height 1
checkbox input "false"
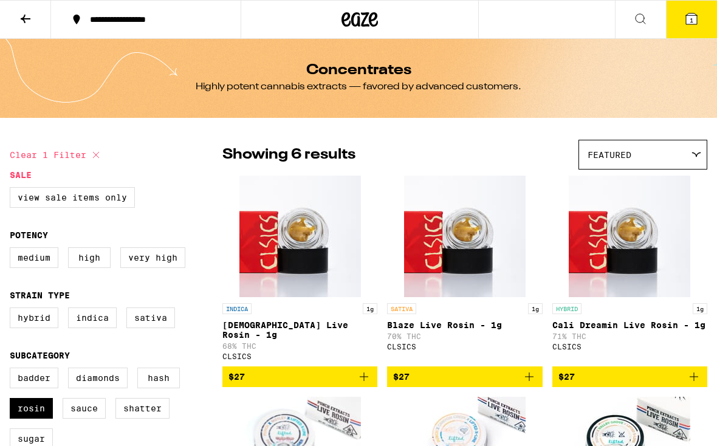
click at [33, 23] on button at bounding box center [25, 20] width 51 height 38
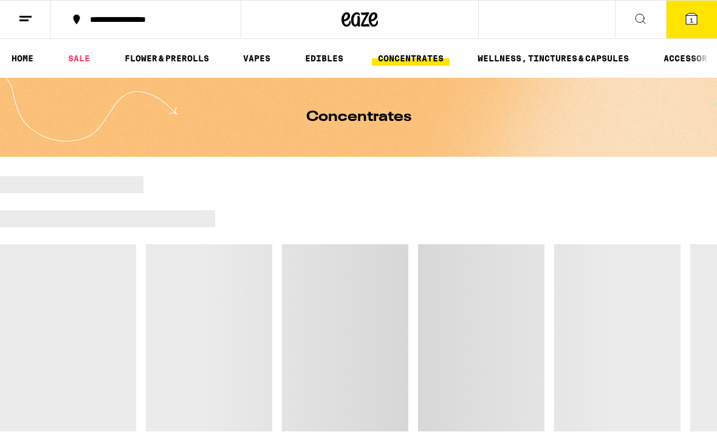
click at [323, 61] on link "EDIBLES" at bounding box center [324, 58] width 50 height 15
click at [255, 63] on link "VAPES" at bounding box center [256, 58] width 39 height 15
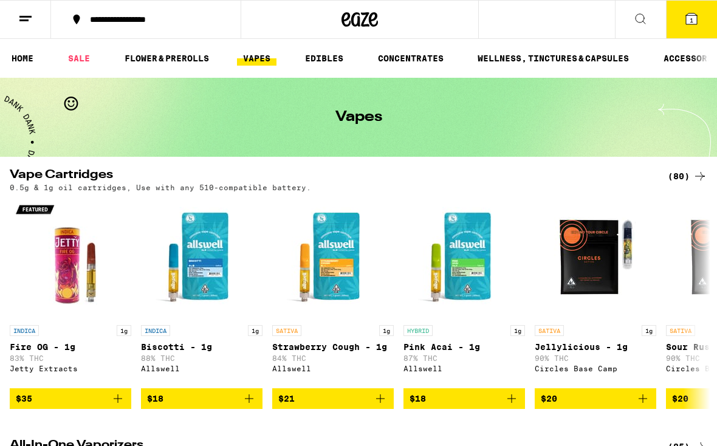
click at [29, 10] on button at bounding box center [25, 20] width 51 height 38
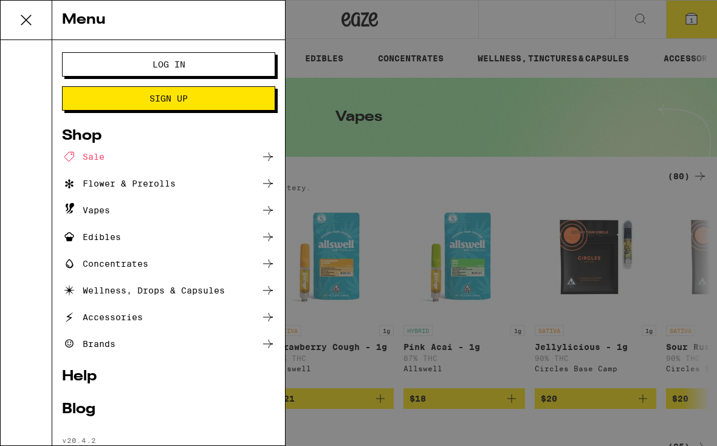
click at [103, 71] on button "Log In" at bounding box center [168, 64] width 213 height 24
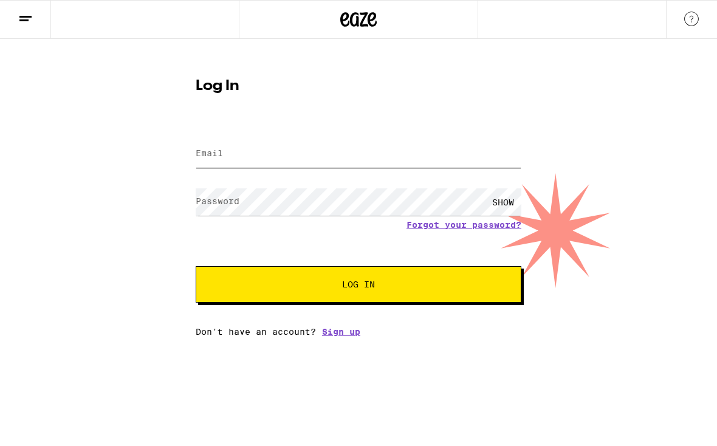
click at [408, 157] on input "Email" at bounding box center [359, 153] width 326 height 27
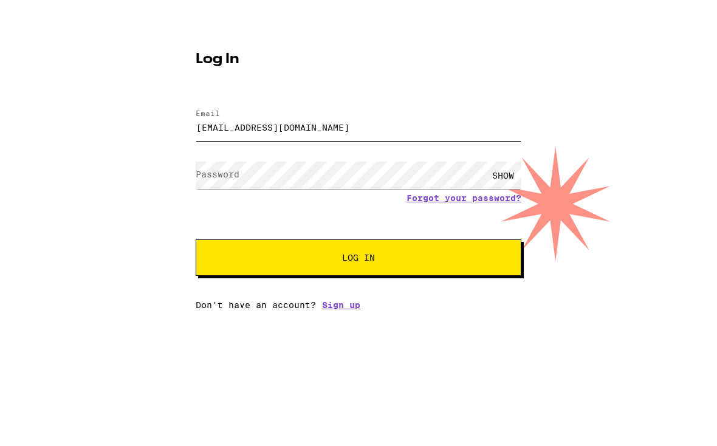
type input "[EMAIL_ADDRESS][DOMAIN_NAME]"
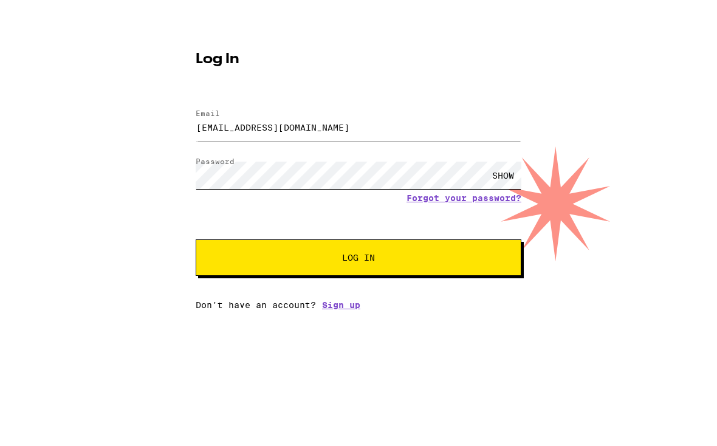
click at [358, 266] on button "Log In" at bounding box center [359, 284] width 326 height 36
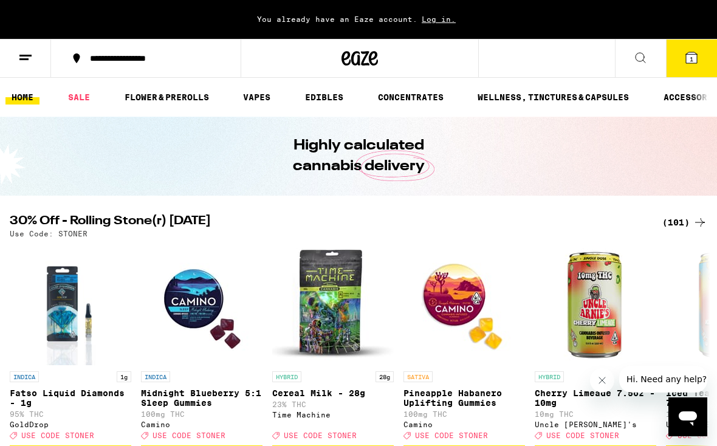
click at [19, 55] on icon at bounding box center [25, 57] width 15 height 15
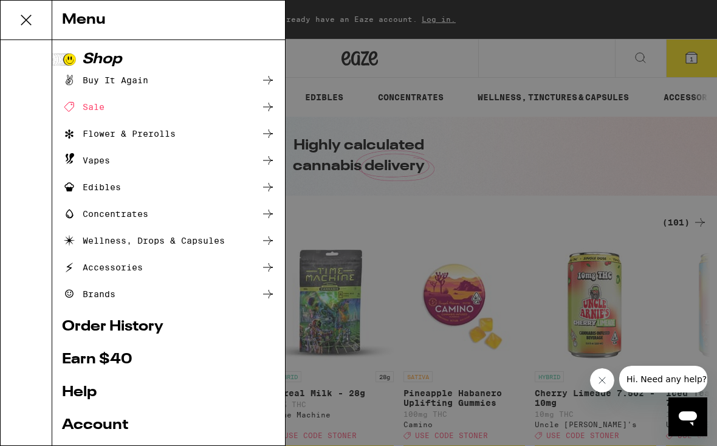
click at [32, 64] on div "Menu Shop Buy It Again Sale Flower & Prerolls Vapes Edibles Concentrates Wellne…" at bounding box center [358, 223] width 717 height 446
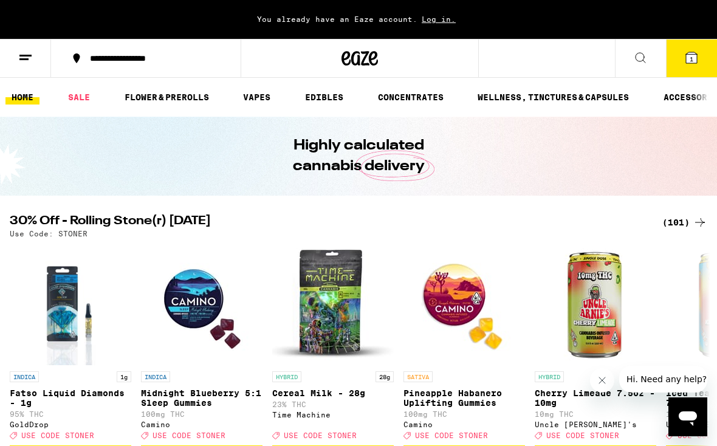
click at [19, 59] on line at bounding box center [23, 59] width 9 height 0
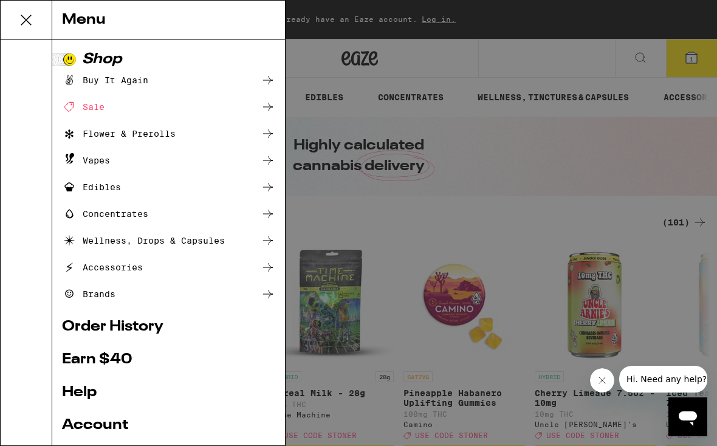
click at [81, 427] on link "Account" at bounding box center [168, 425] width 213 height 15
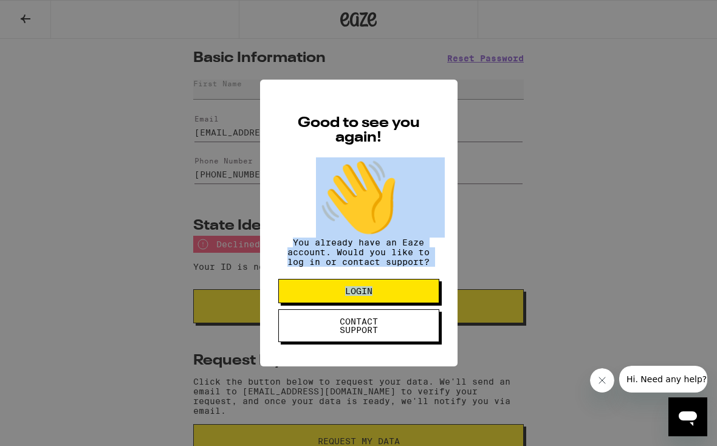
click at [515, 191] on div "Good to see you again! 👋 You already have an Eaze account. Would you like to lo…" at bounding box center [358, 223] width 717 height 446
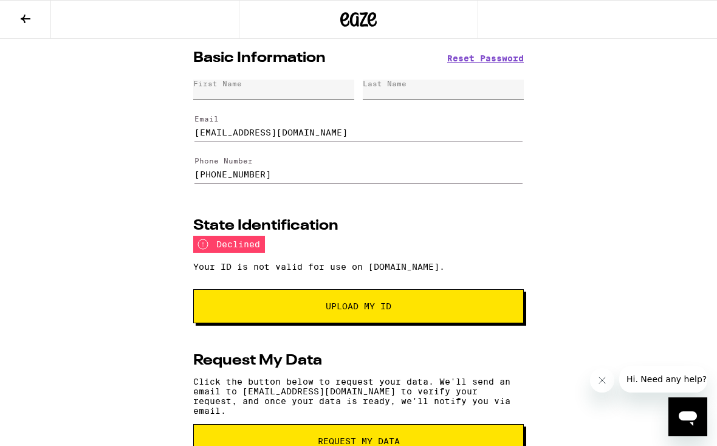
click at [335, 100] on div "First Name Last Name" at bounding box center [358, 89] width 331 height 29
click at [313, 97] on div "First Name" at bounding box center [273, 90] width 161 height 20
click at [321, 89] on div "First Name" at bounding box center [273, 90] width 161 height 20
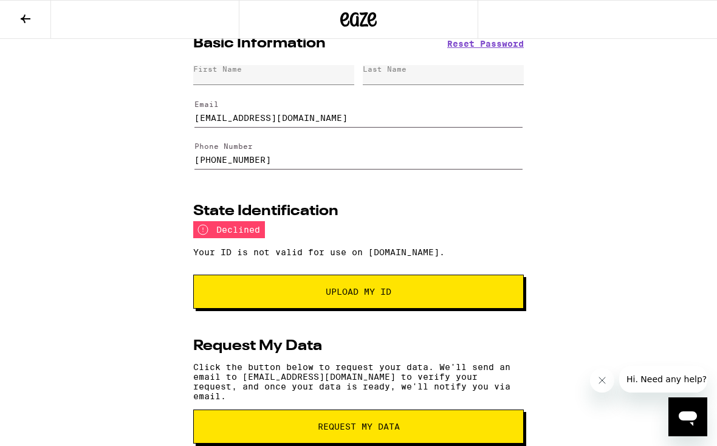
scroll to position [13, 0]
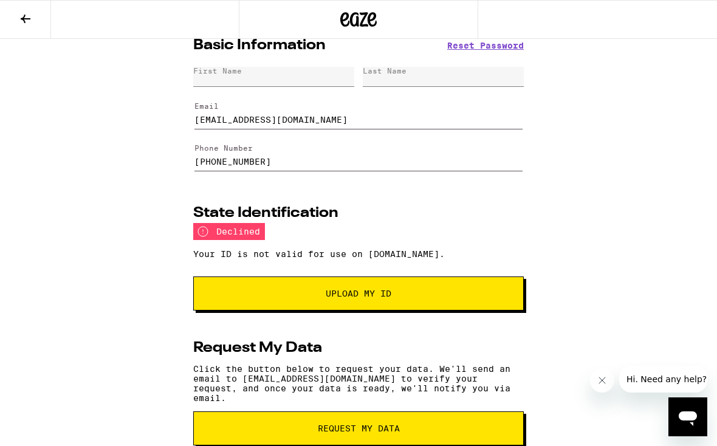
click at [27, 22] on icon at bounding box center [25, 19] width 15 height 15
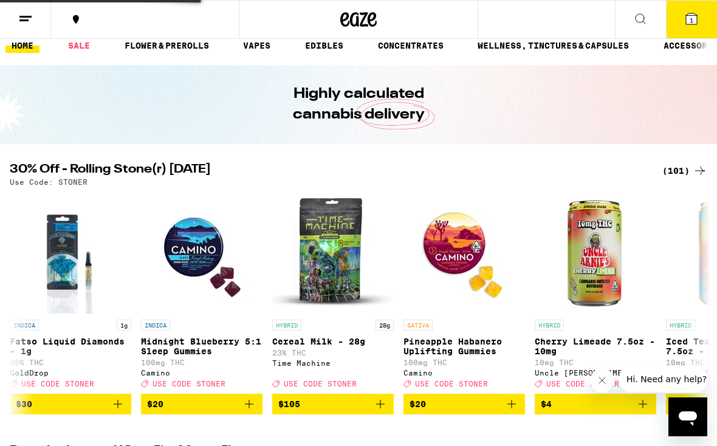
click at [32, 30] on button at bounding box center [25, 20] width 51 height 38
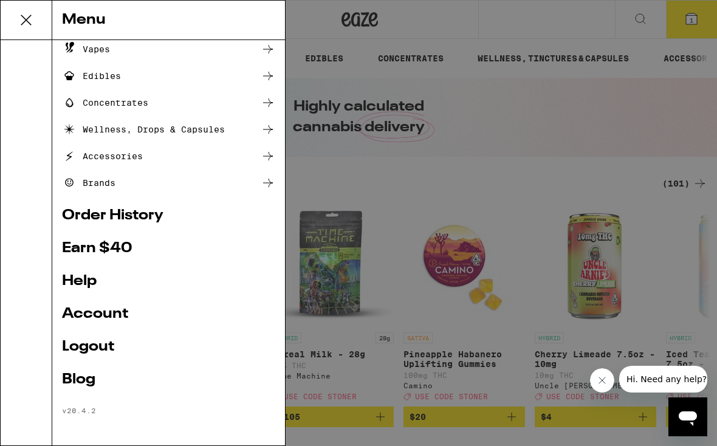
scroll to position [113, 0]
click at [80, 351] on link "Logout" at bounding box center [168, 347] width 213 height 15
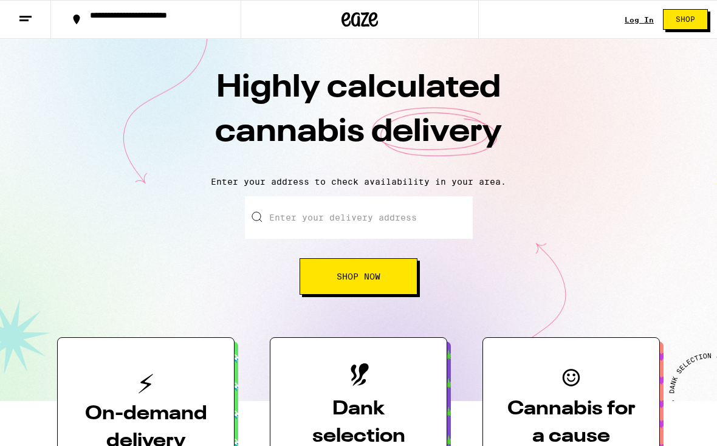
click at [632, 39] on div "Highly calculated cannabis delivery Enter your address to check availability in…" at bounding box center [358, 220] width 717 height 362
click at [641, 34] on div "Log In Shop" at bounding box center [671, 19] width 92 height 39
click at [643, 33] on div "Log In Shop" at bounding box center [671, 19] width 92 height 39
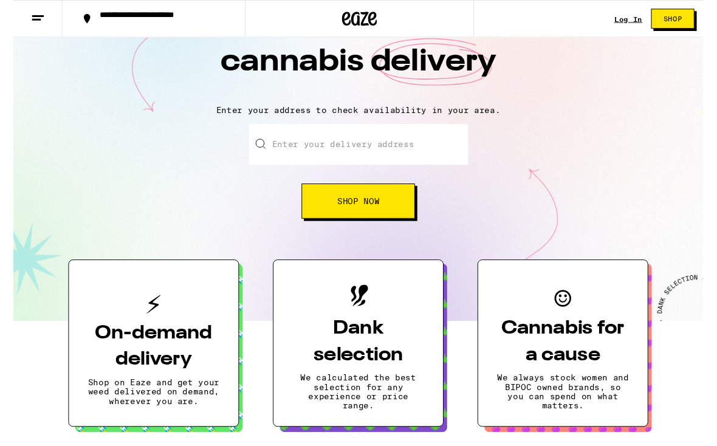
scroll to position [68, 0]
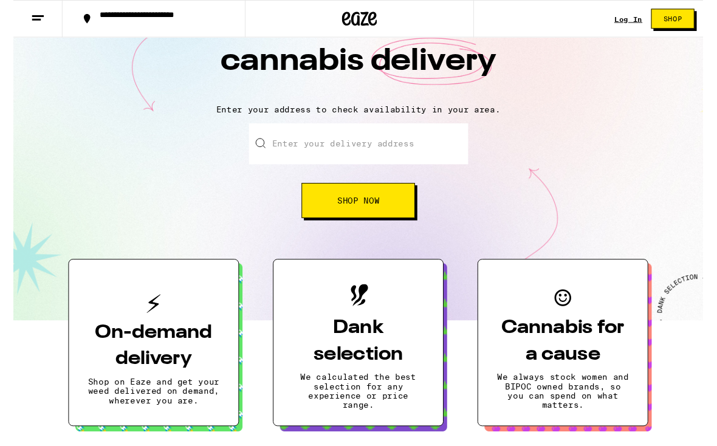
click at [641, 18] on link "Log In" at bounding box center [639, 20] width 29 height 8
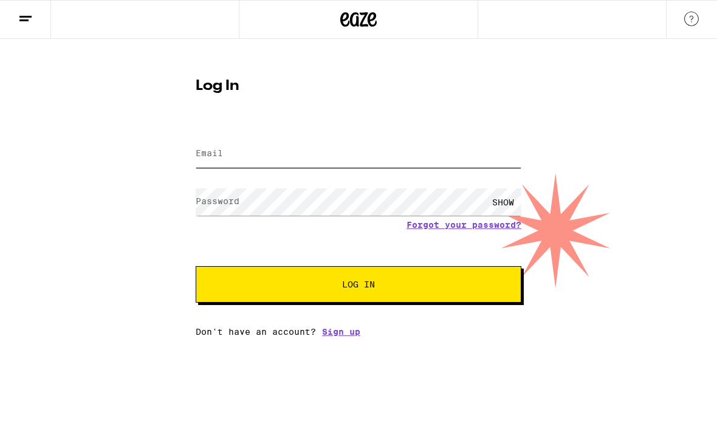
click at [385, 162] on input "Email" at bounding box center [359, 153] width 326 height 27
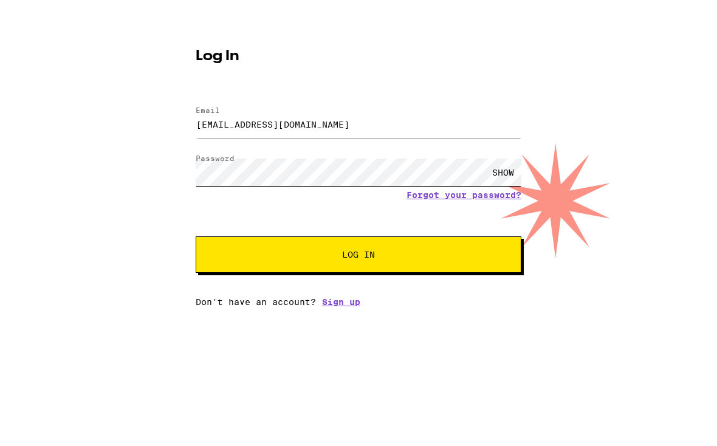
click at [358, 266] on button "Log In" at bounding box center [359, 284] width 326 height 36
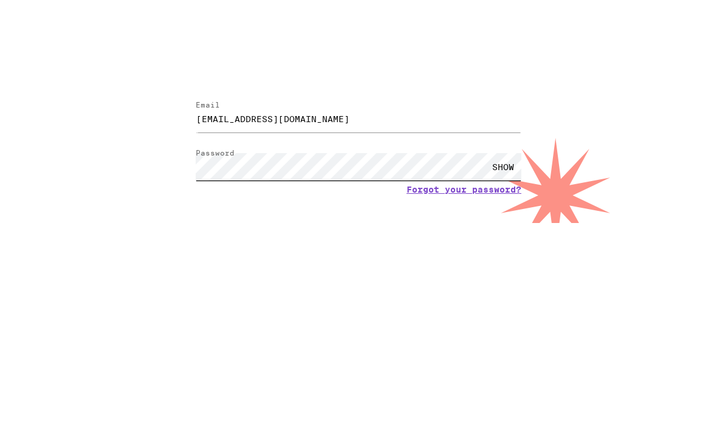
click at [358, 305] on button "Log In" at bounding box center [359, 323] width 326 height 36
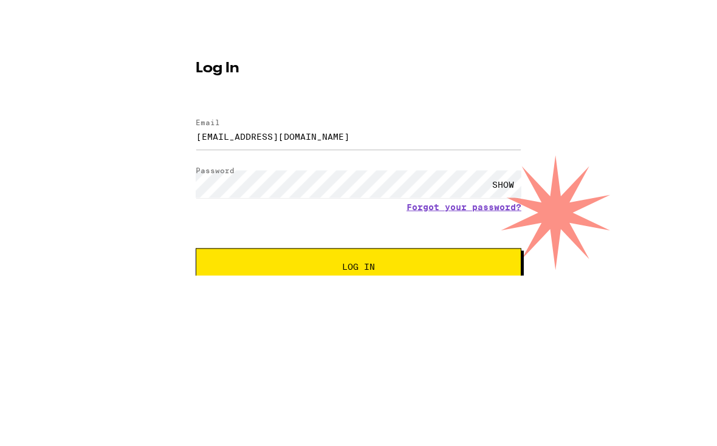
click at [510, 227] on div "SHOW" at bounding box center [503, 240] width 36 height 27
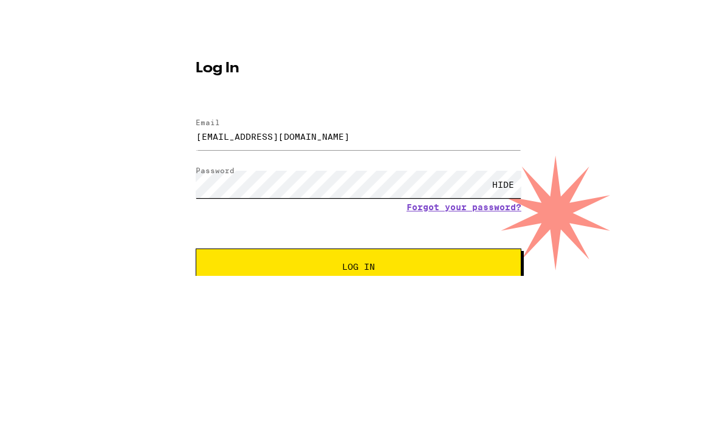
click at [358, 305] on button "Log In" at bounding box center [359, 323] width 326 height 36
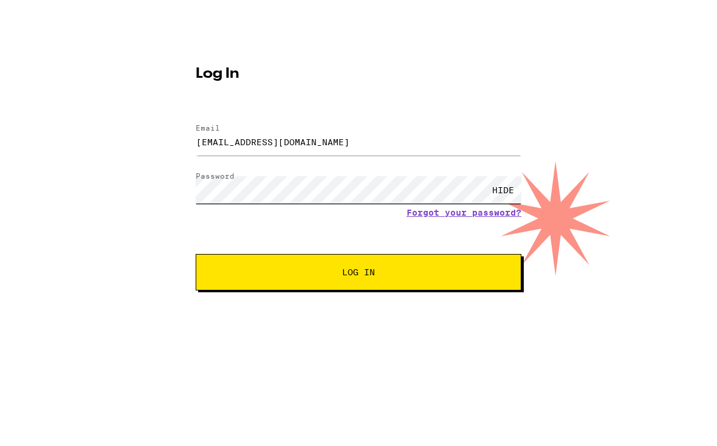
click at [358, 305] on button "Log In" at bounding box center [359, 323] width 326 height 36
click at [241, 179] on input "[EMAIL_ADDRESS][DOMAIN_NAME]" at bounding box center [359, 192] width 326 height 27
click at [223, 179] on input "[EMAIL_ADDRESS][DOMAIN_NAME]" at bounding box center [359, 192] width 326 height 27
click at [222, 179] on input "[EMAIL_ADDRESS][DOMAIN_NAME]" at bounding box center [359, 192] width 326 height 27
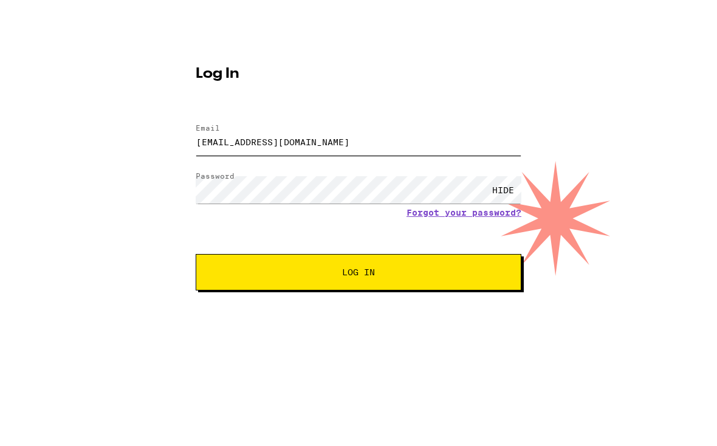
type input "[EMAIL_ADDRESS][DOMAIN_NAME]"
click at [358, 305] on button "Log In" at bounding box center [359, 323] width 326 height 36
